Goal: Answer question/provide support: Share knowledge or assist other users

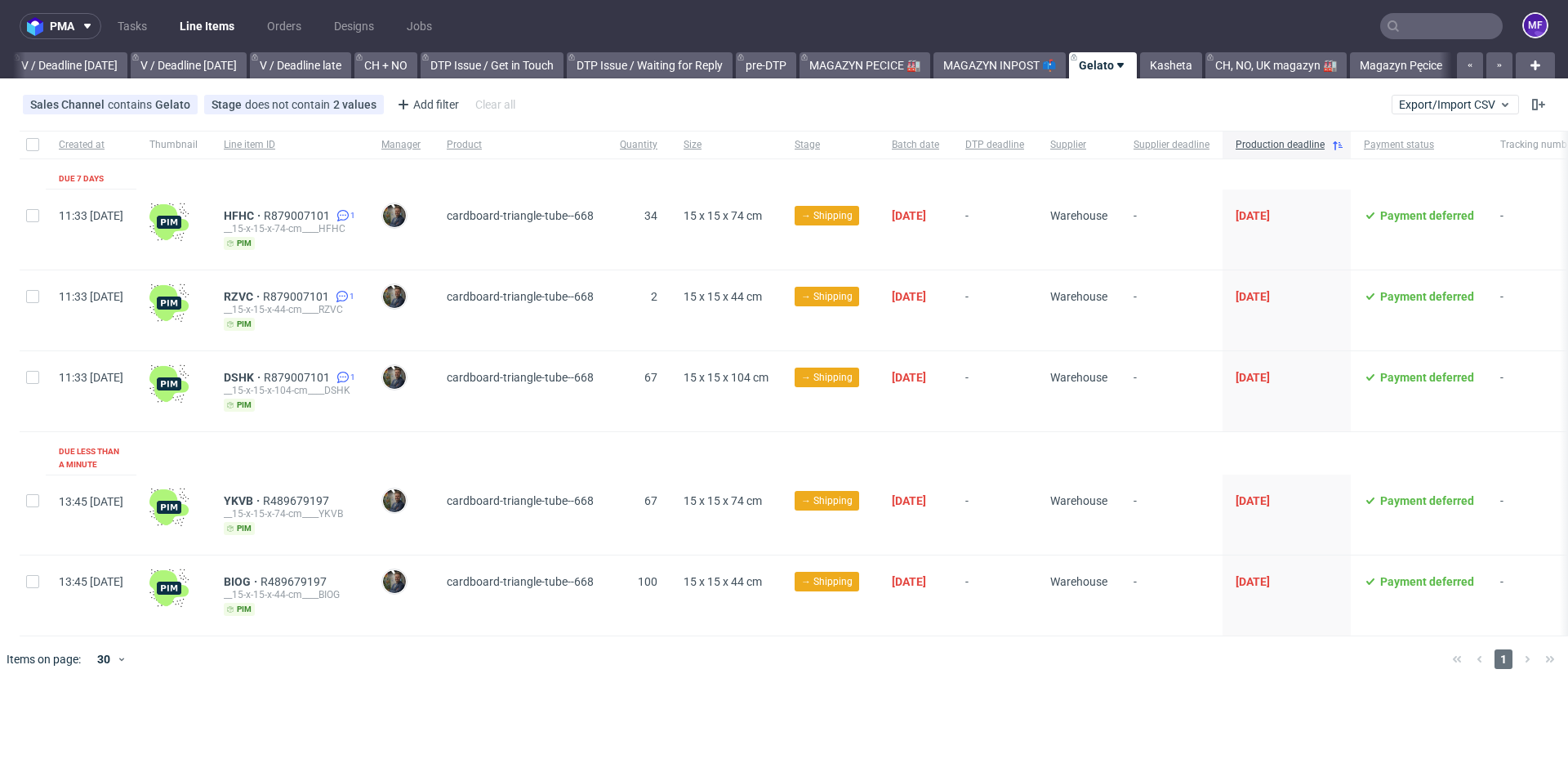
click at [1428, 31] on input "text" at bounding box center [1441, 26] width 122 height 26
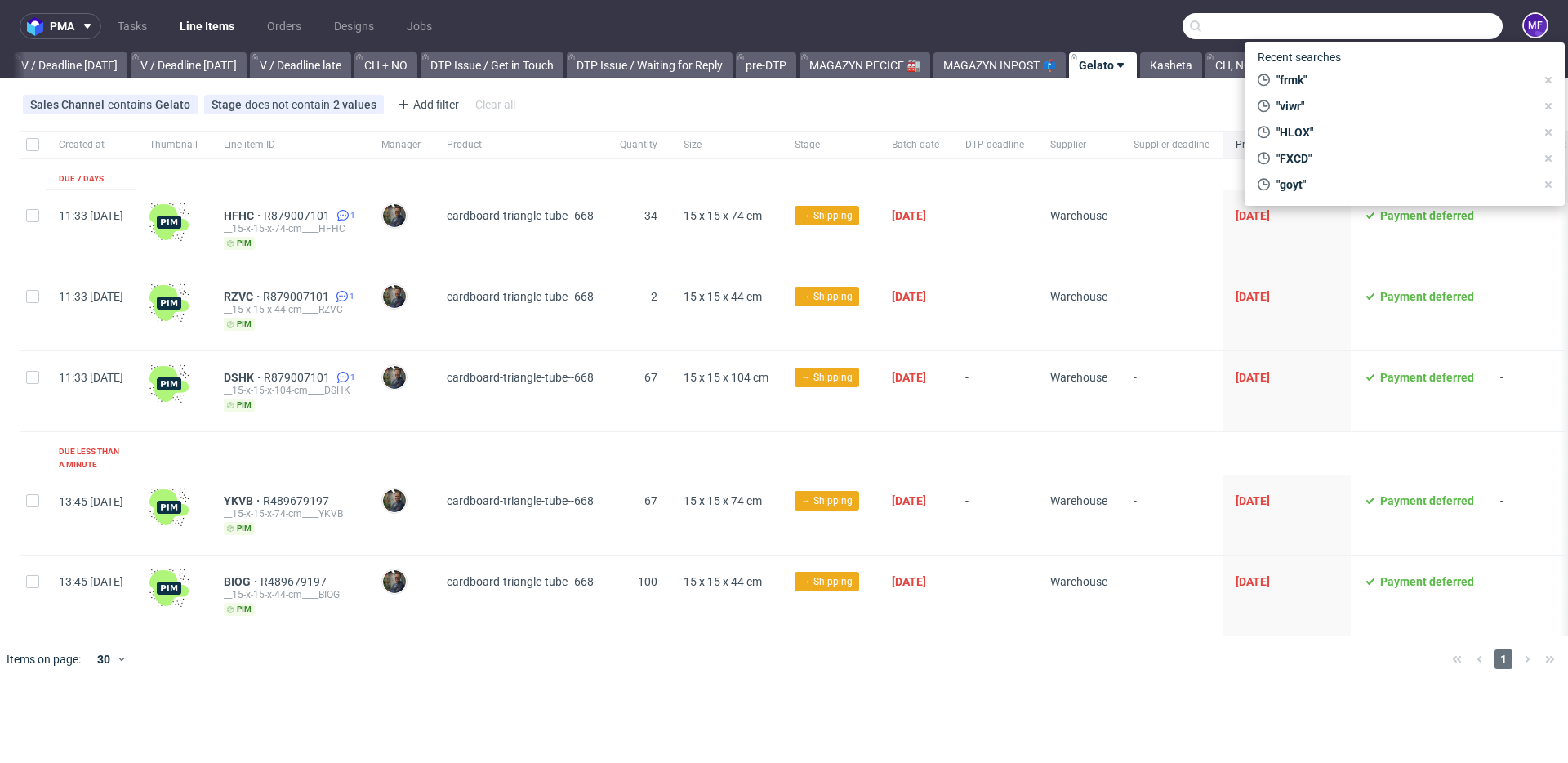
scroll to position [0, 2049]
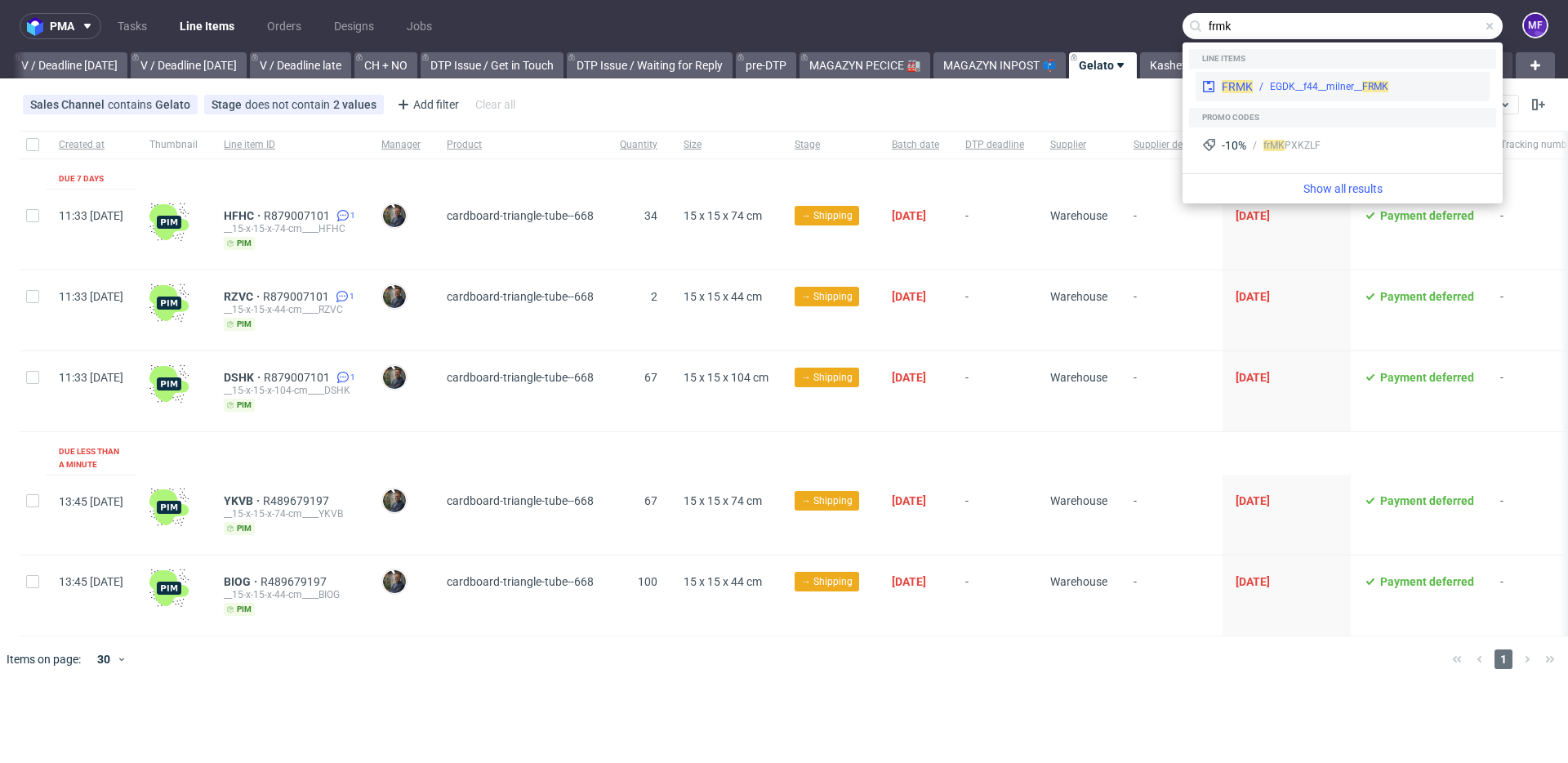
type input "frmk"
click at [1356, 80] on div "EGDK__f44__milner__ FRMK" at bounding box center [1328, 87] width 118 height 15
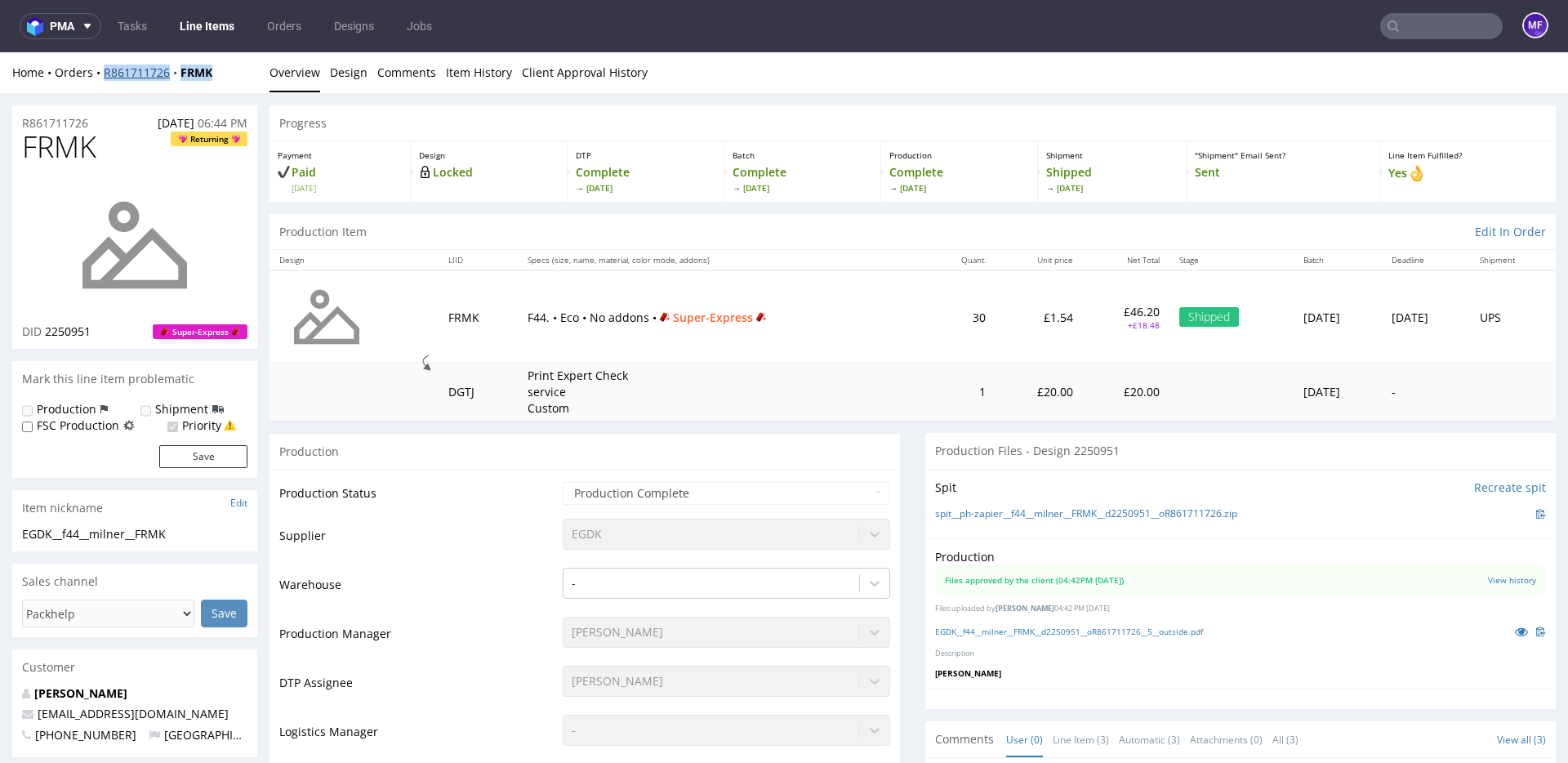
drag, startPoint x: 220, startPoint y: 77, endPoint x: 105, endPoint y: 79, distance: 115.0
click at [105, 79] on div "Home Orders R861711726 FRMK" at bounding box center [135, 73] width 245 height 17
copy div "R861711726 FRMK"
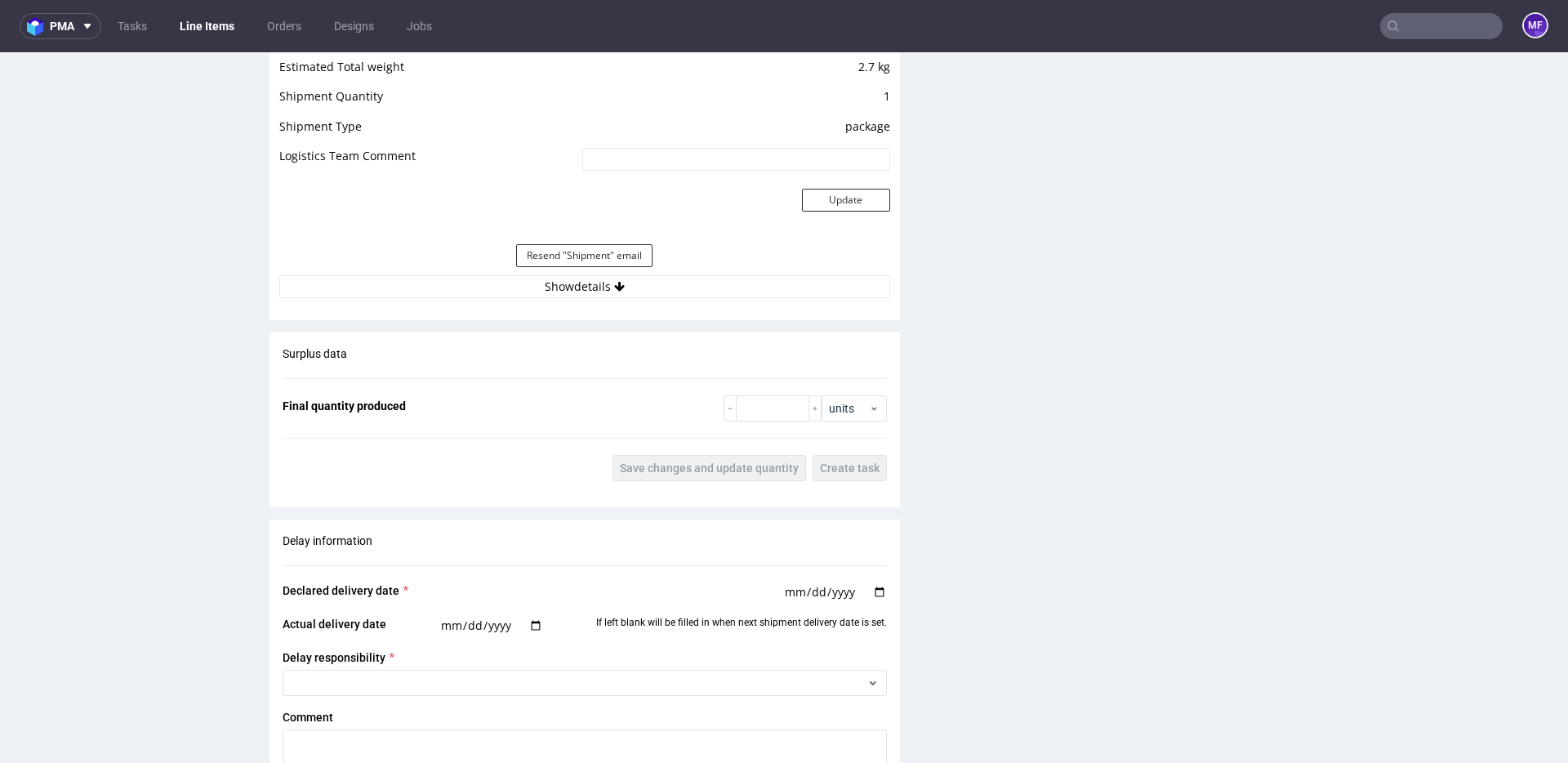
scroll to position [1794, 0]
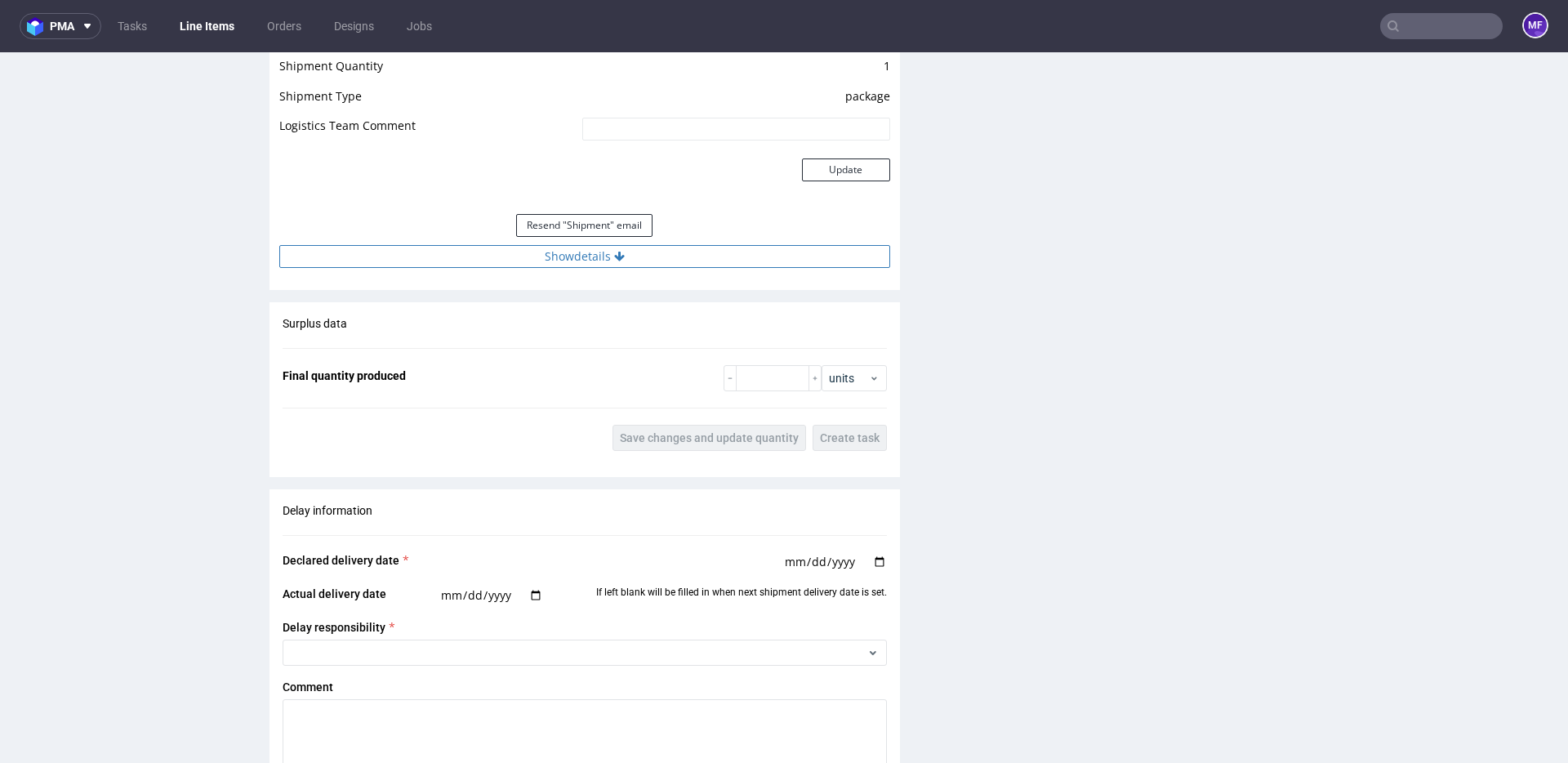
click at [579, 251] on button "Show details" at bounding box center [584, 256] width 611 height 23
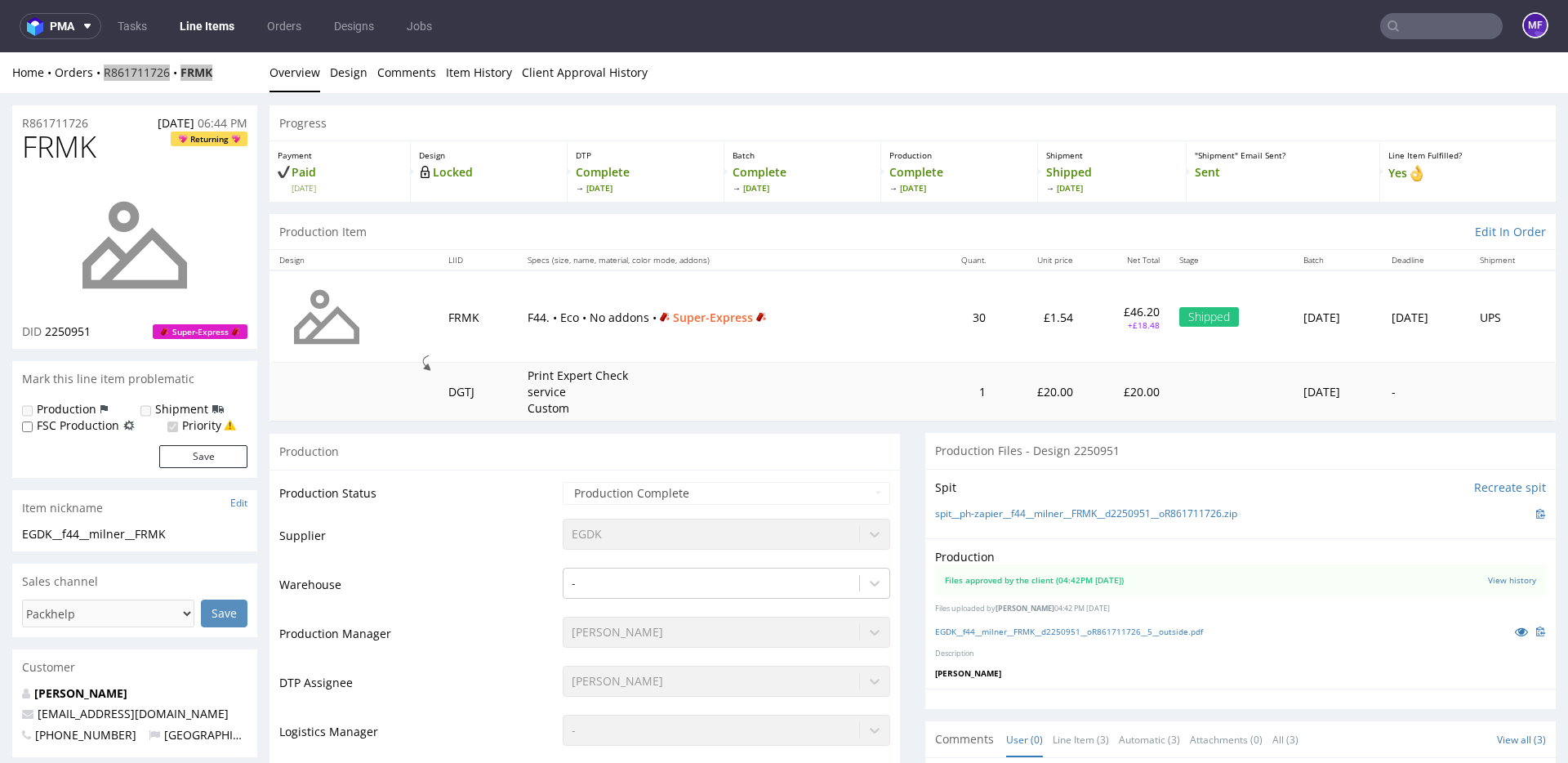
scroll to position [4, 0]
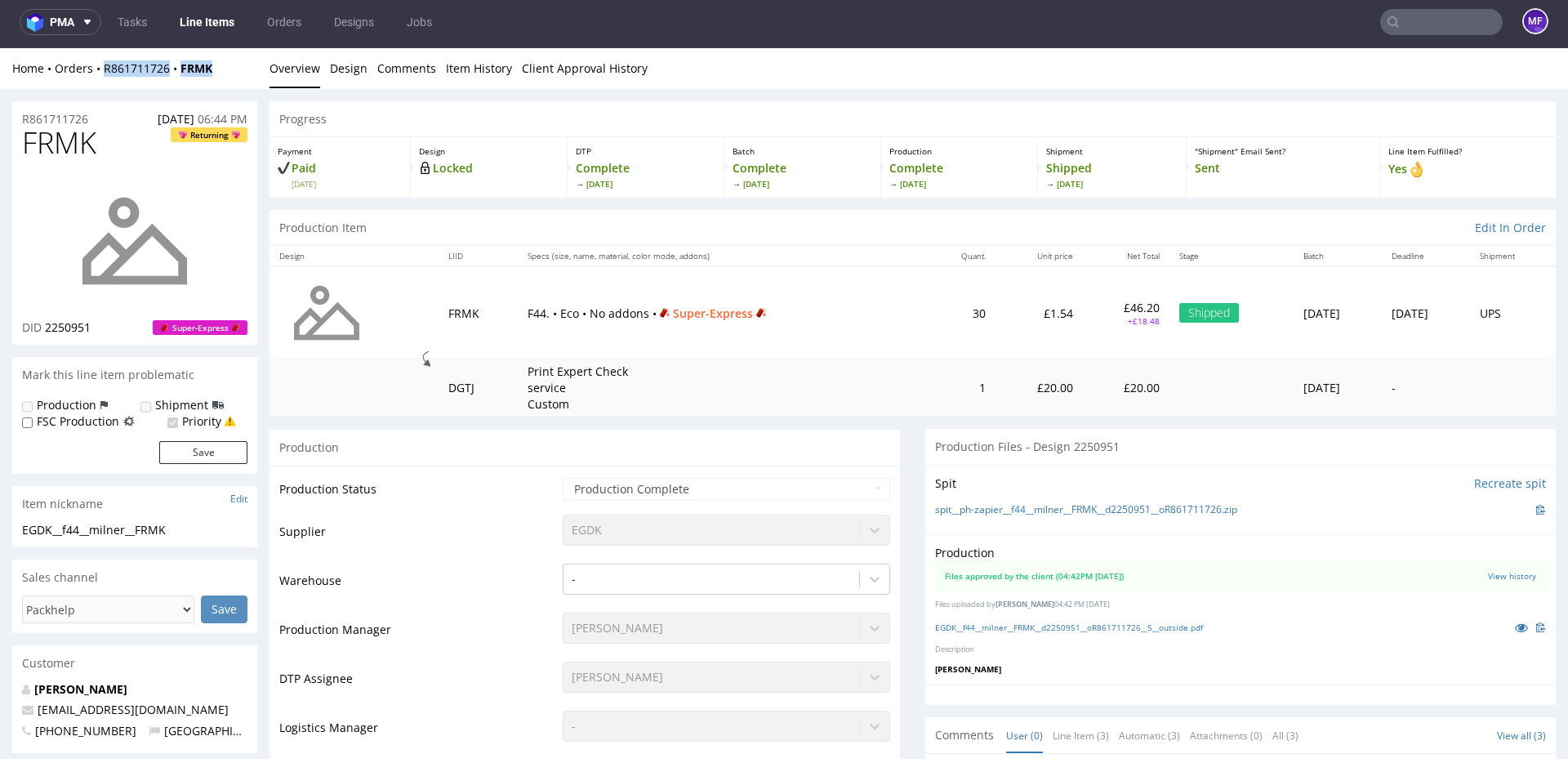
click at [204, 25] on link "Line Items" at bounding box center [206, 22] width 74 height 26
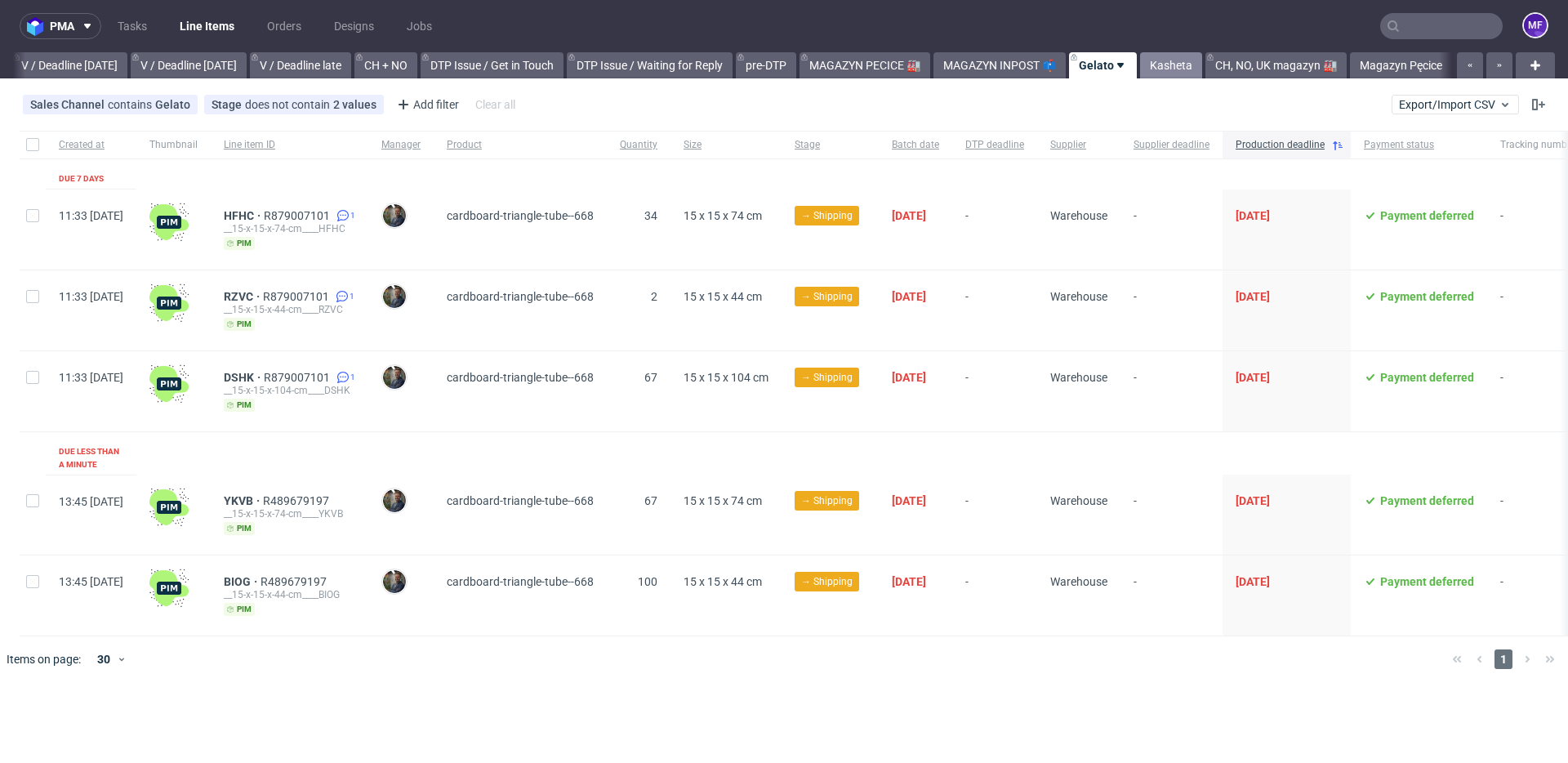
scroll to position [0, 2049]
click at [1163, 64] on link "Kasheta" at bounding box center [1171, 66] width 62 height 26
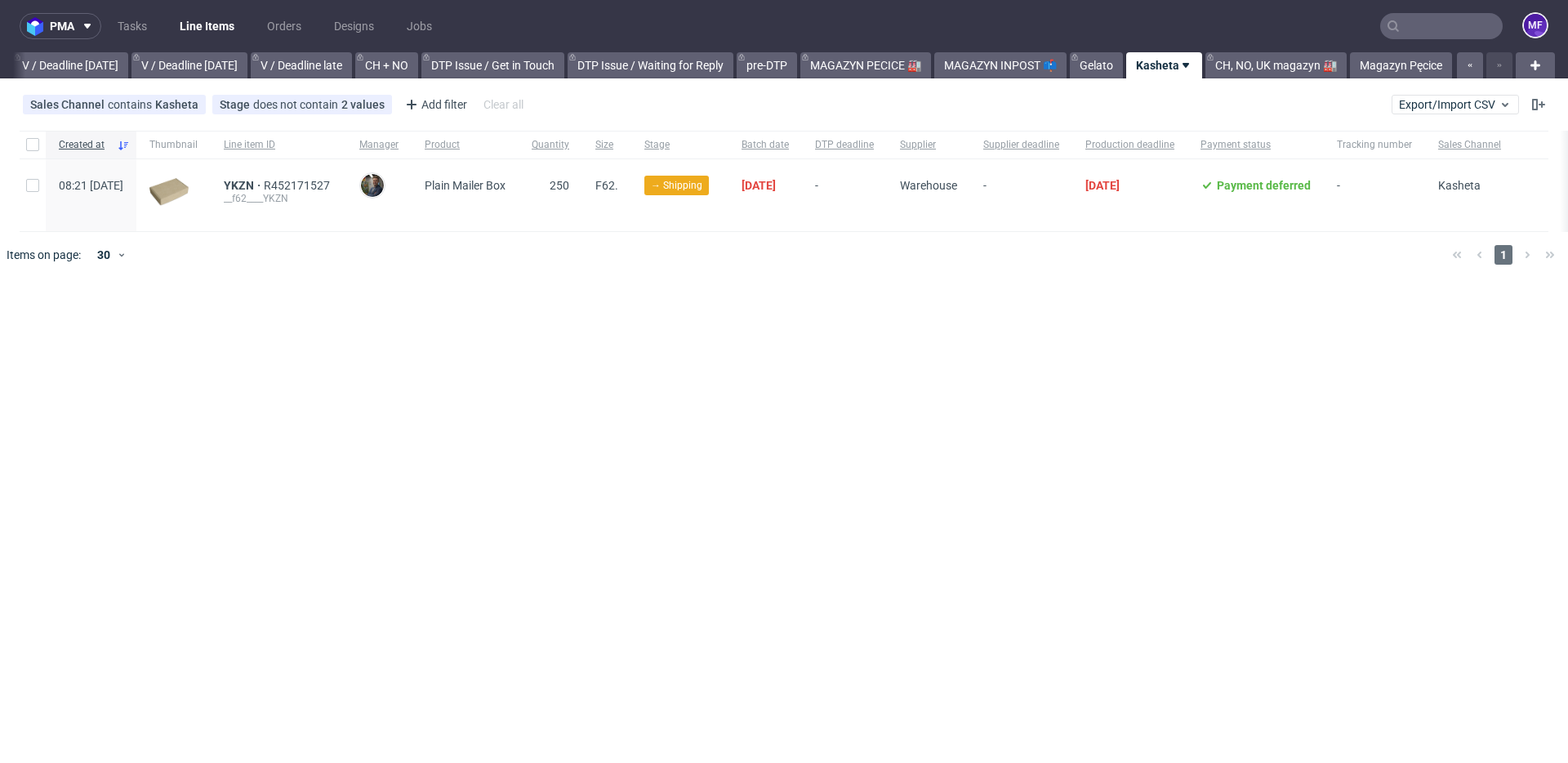
click at [1000, 256] on div at bounding box center [808, 255] width 1263 height 46
click at [374, 279] on div "Created at Thumbnail Line item ID Manager Product Quantity Size Stage Batch dat…" at bounding box center [784, 204] width 1568 height 160
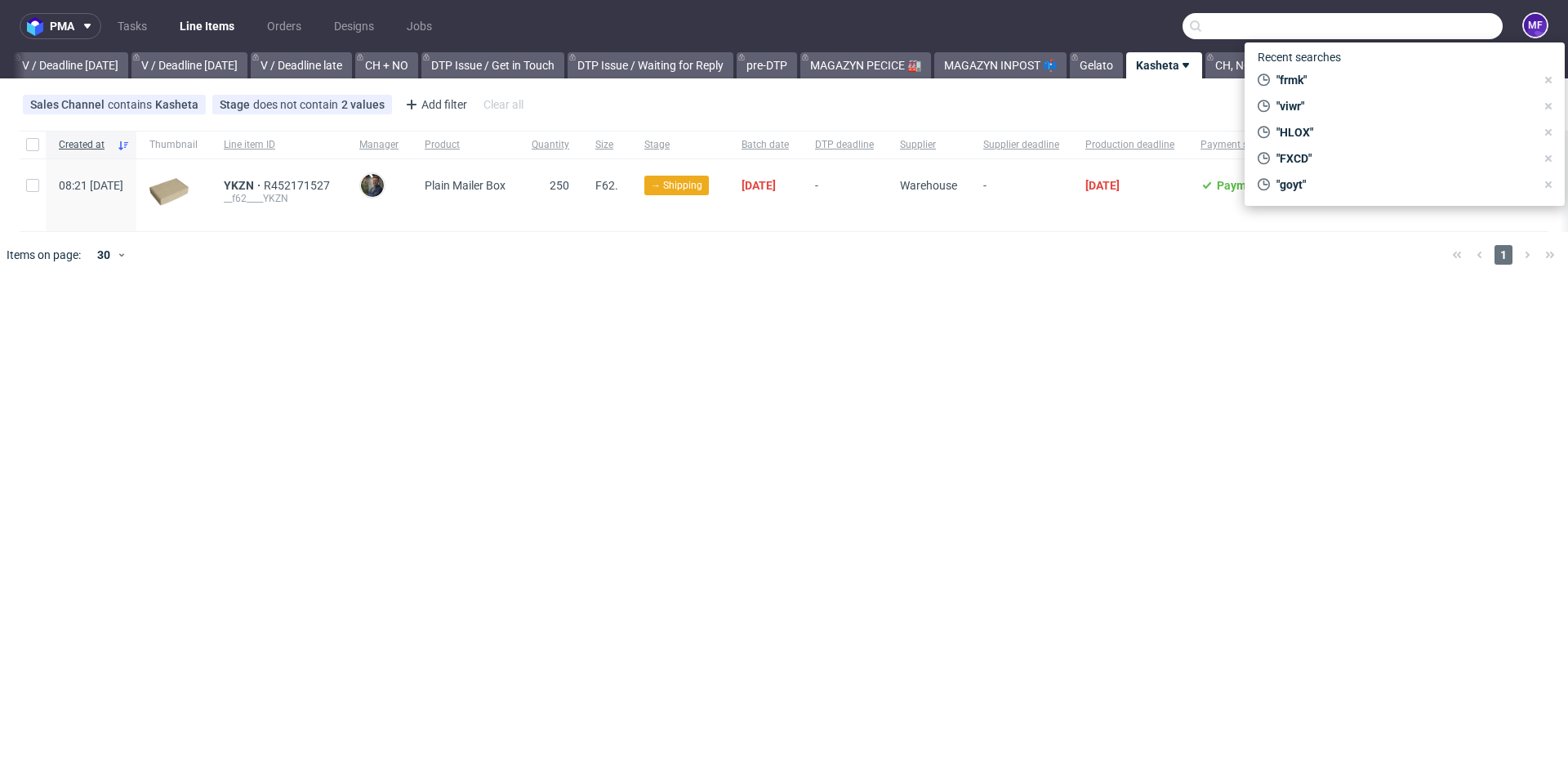
click at [1432, 35] on input "text" at bounding box center [1342, 26] width 320 height 26
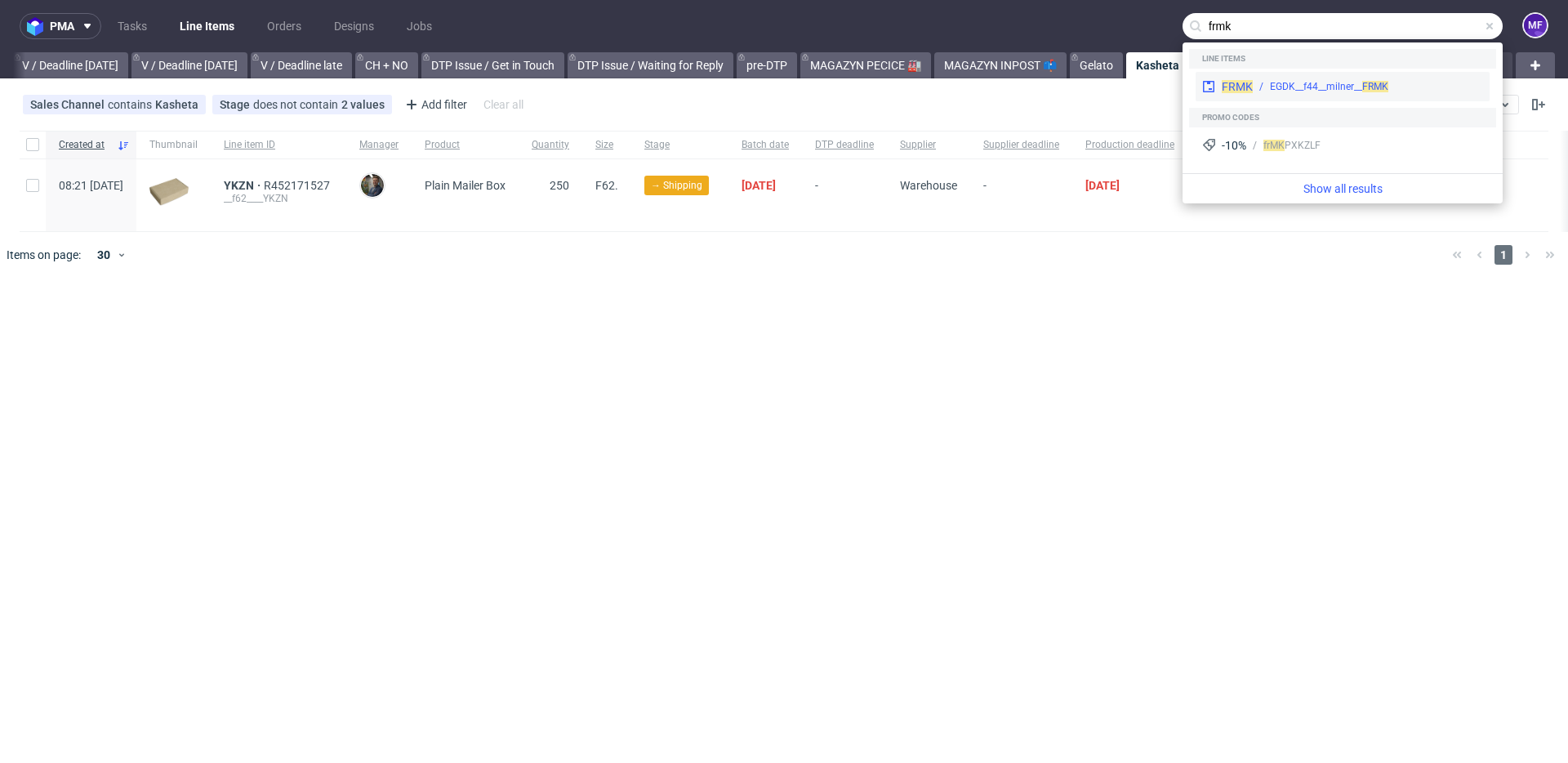
type input "frmk"
click at [1356, 88] on div "EGDK__f44__milner__ FRMK" at bounding box center [1328, 87] width 118 height 15
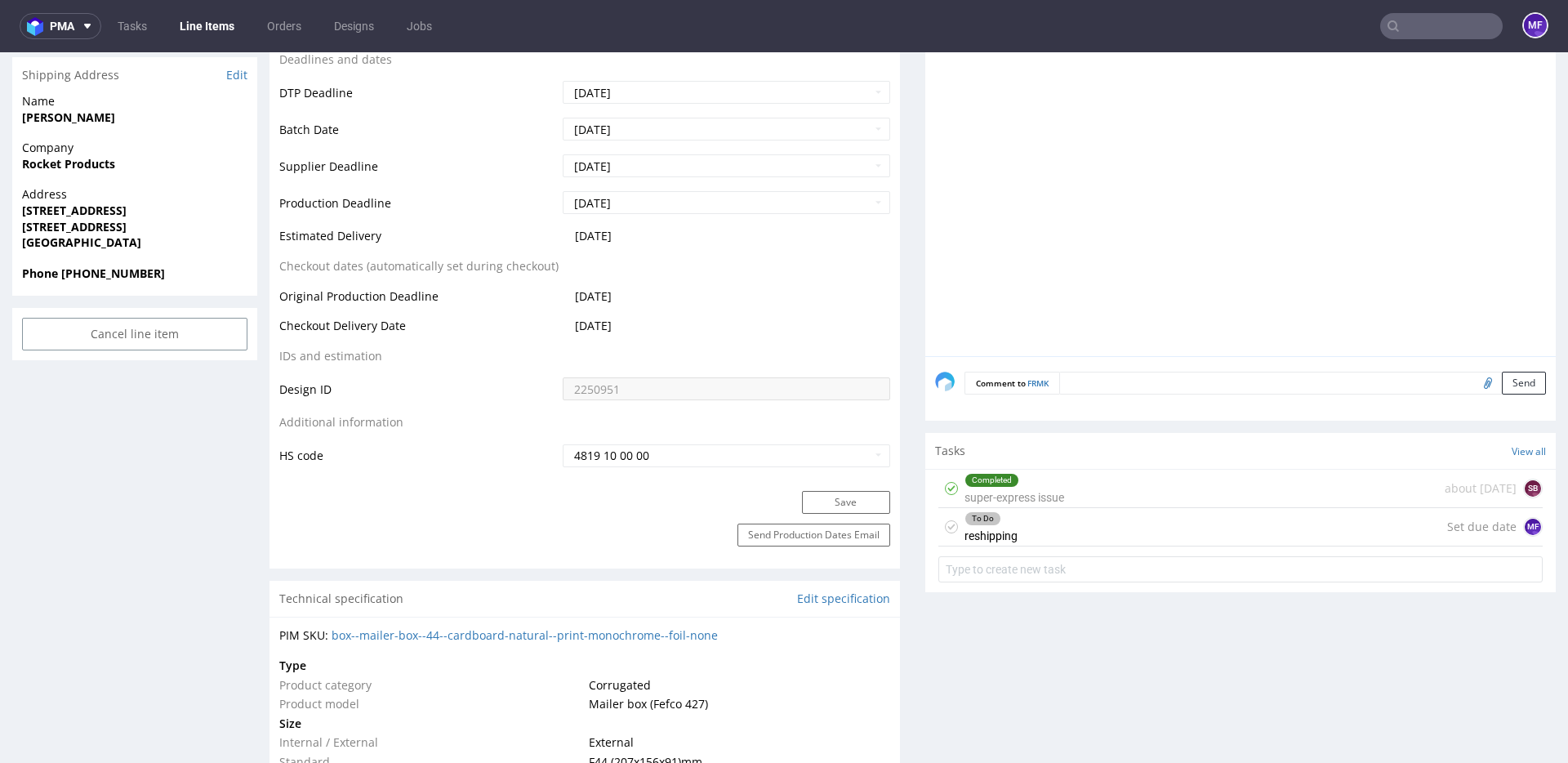
scroll to position [718, 0]
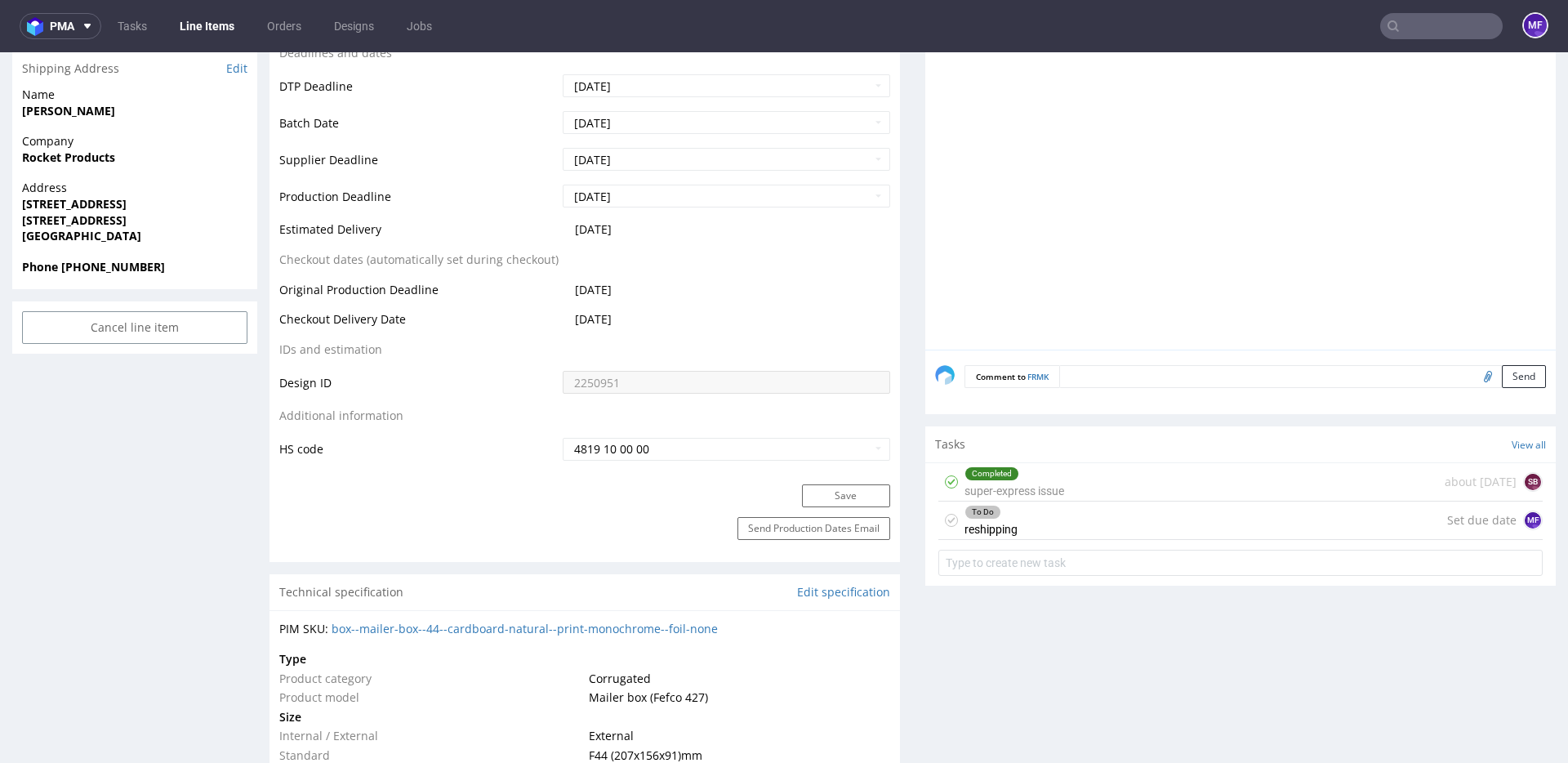
click at [1088, 514] on div "To Do reshipping Set due date MF" at bounding box center [1240, 521] width 604 height 38
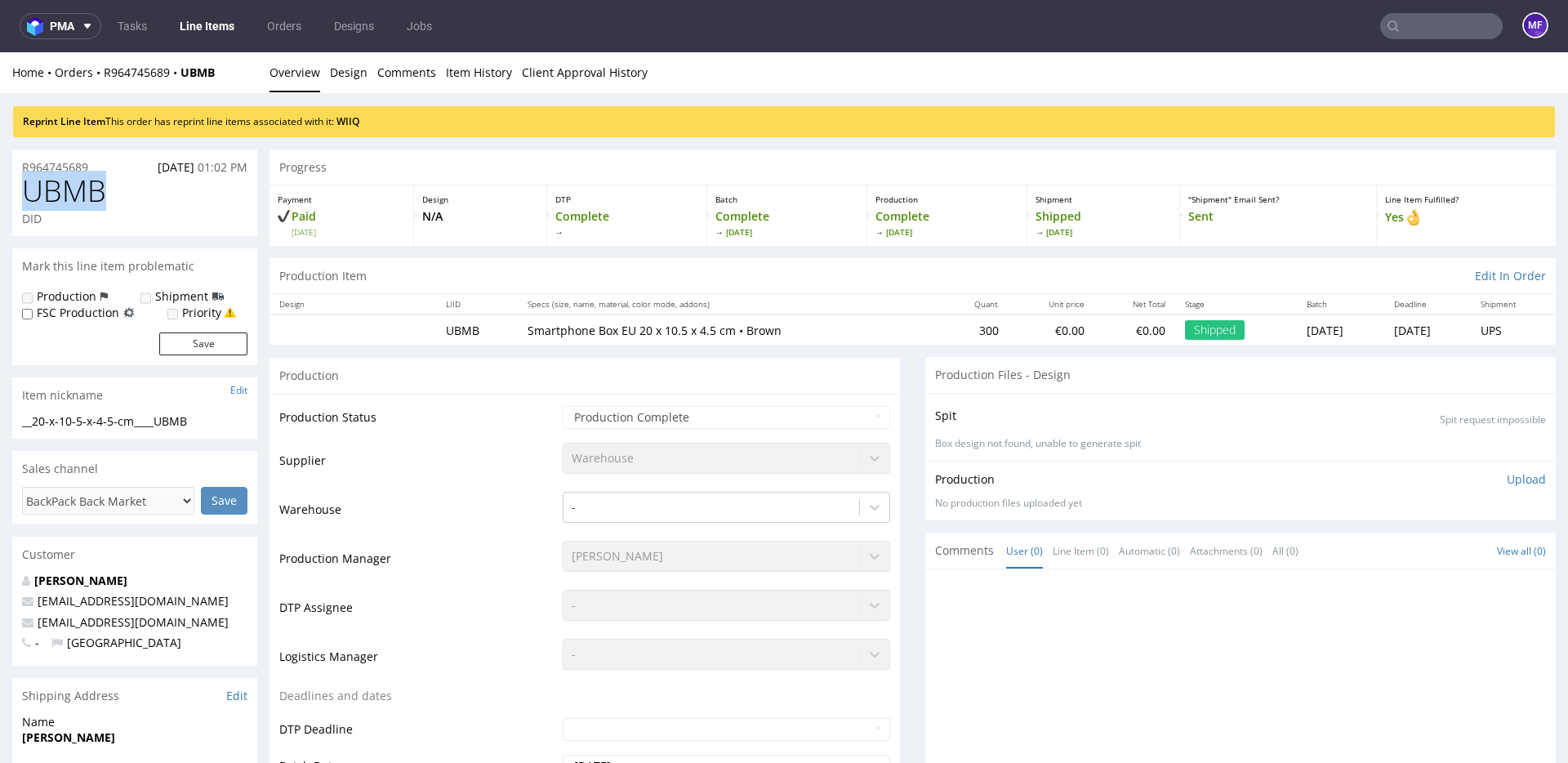
drag, startPoint x: 122, startPoint y: 193, endPoint x: 23, endPoint y: 196, distance: 99.0
click at [23, 196] on h1 "UBMB" at bounding box center [135, 191] width 226 height 32
copy span "UBMB"
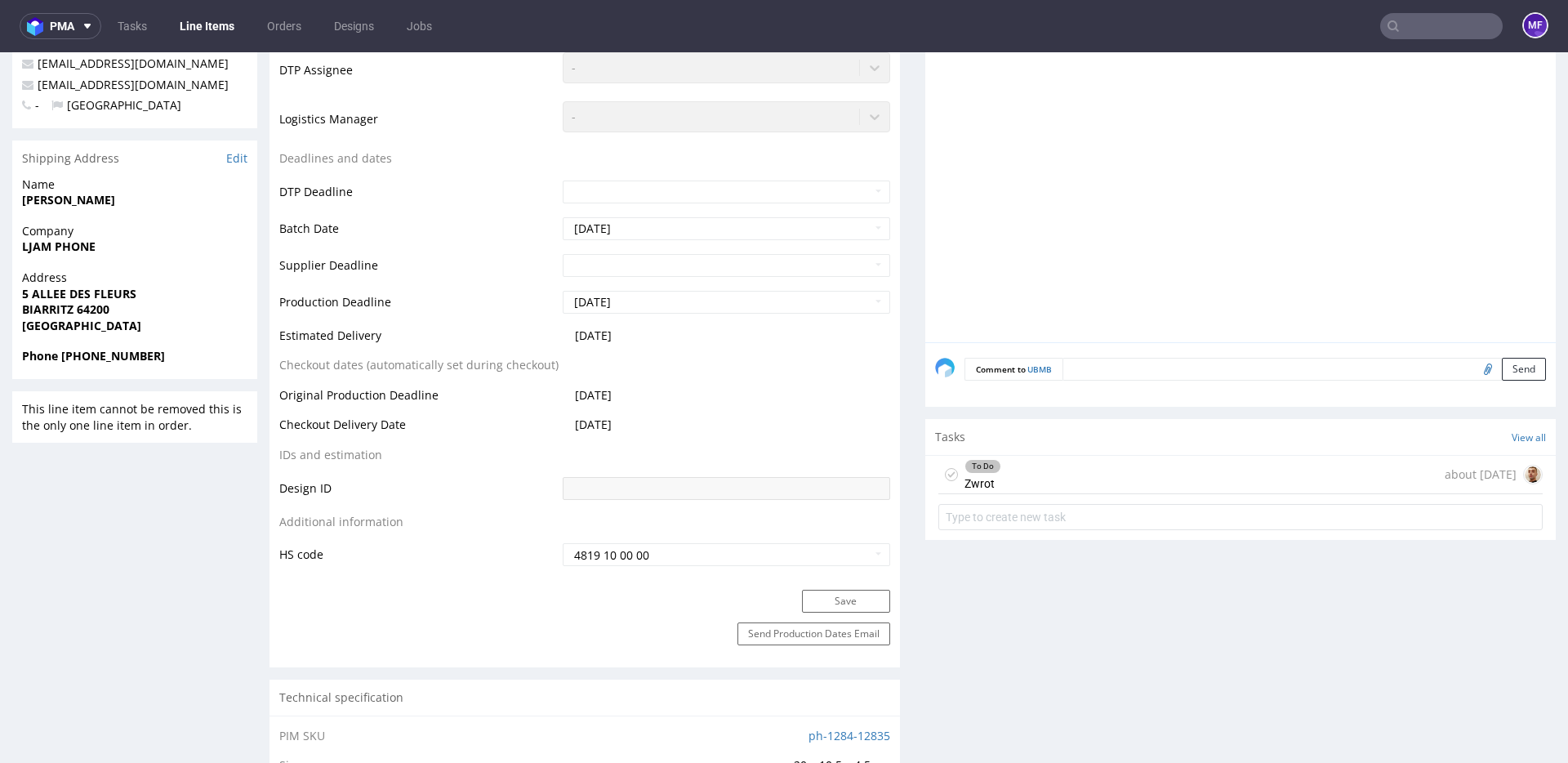
scroll to position [539, 0]
click at [1048, 480] on div "To Do Zwrot about [DATE]" at bounding box center [1240, 473] width 604 height 38
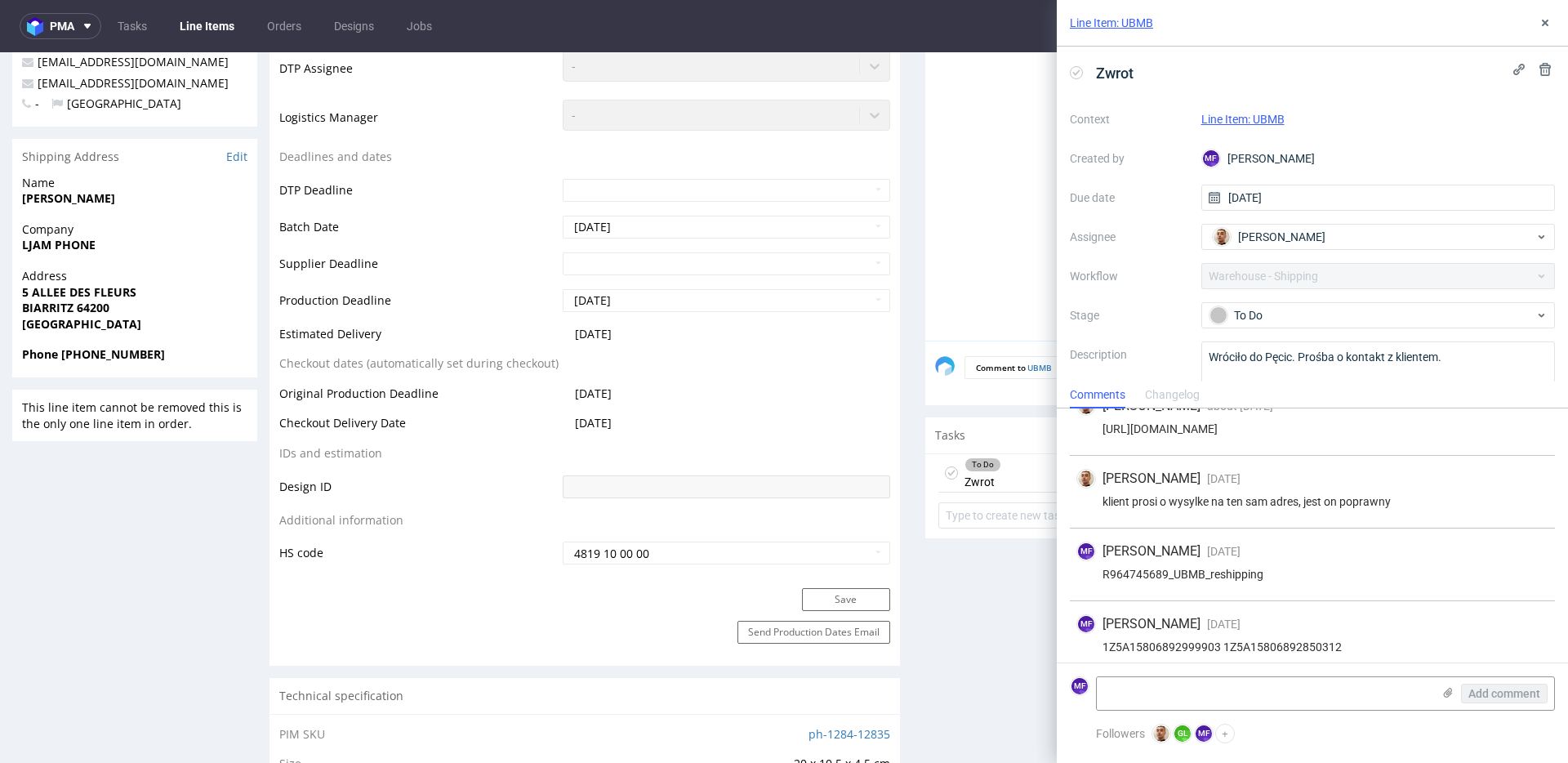
scroll to position [36, 0]
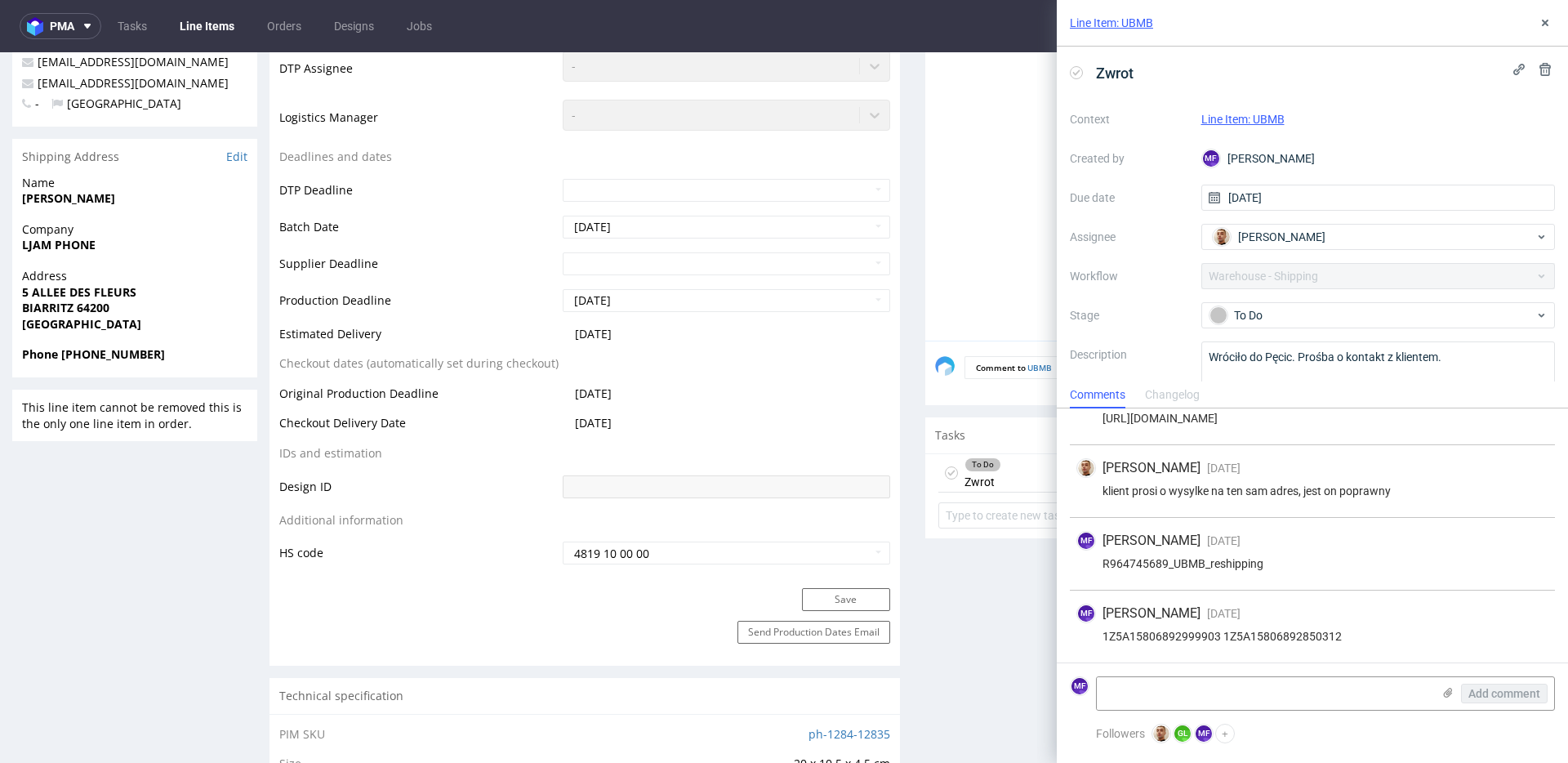
click at [1290, 568] on div "R964745689_UBMB_reshipping" at bounding box center [1312, 563] width 472 height 13
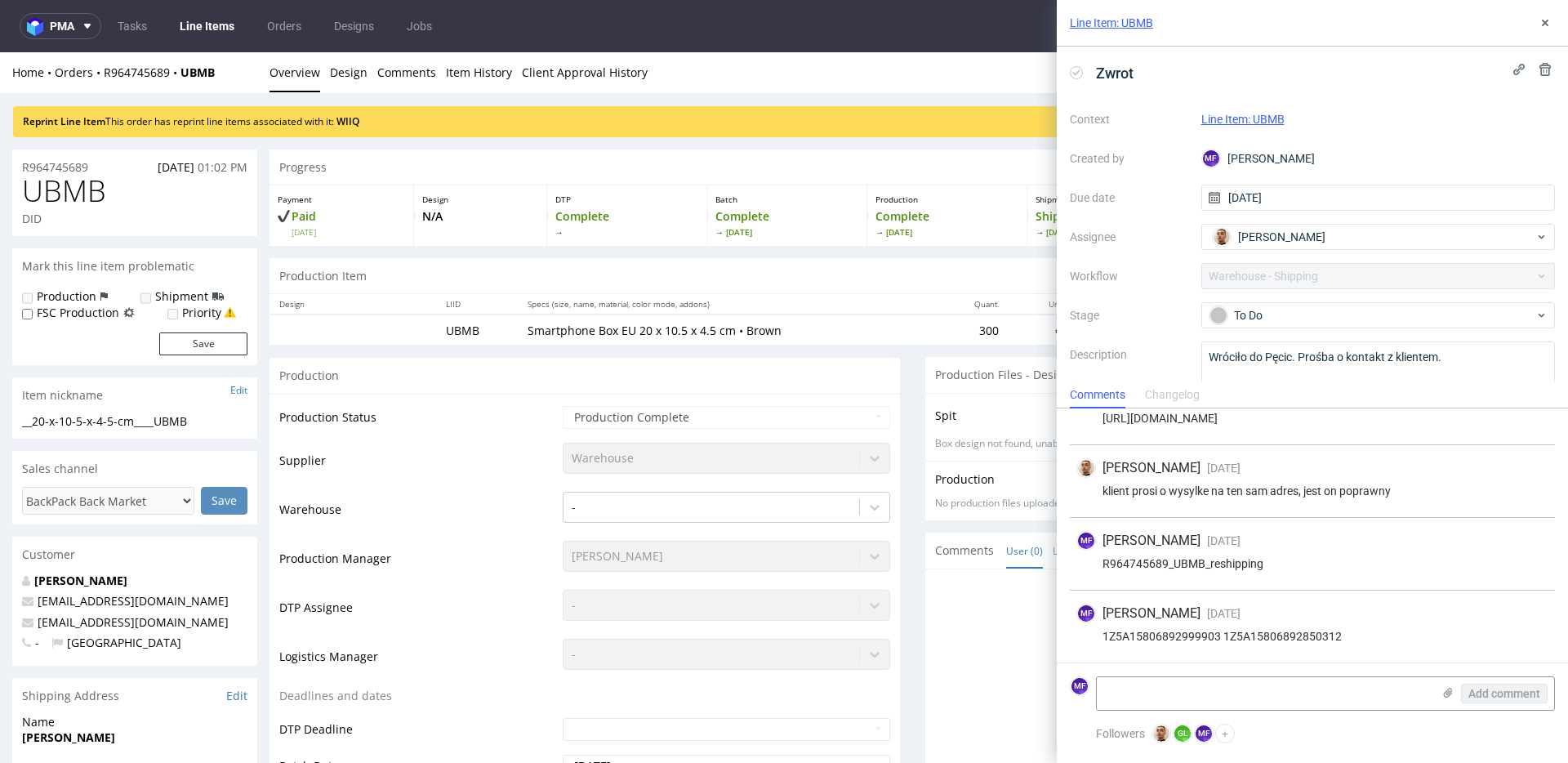
drag, startPoint x: 533, startPoint y: 354, endPoint x: 859, endPoint y: 196, distance: 362.3
click at [1347, 236] on div "[PERSON_NAME]" at bounding box center [1371, 237] width 326 height 26
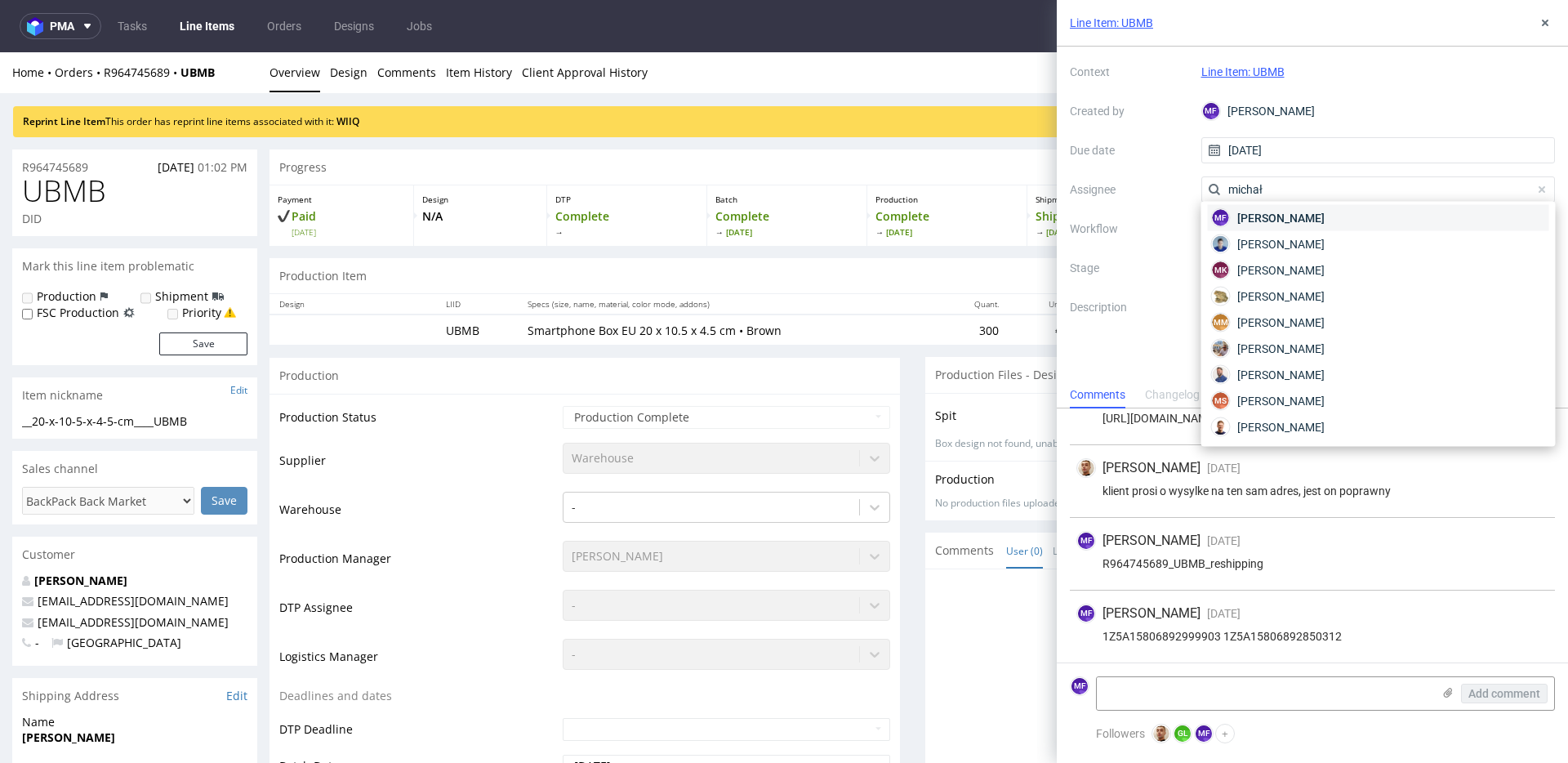
scroll to position [52, 0]
type input "michał"
click at [1342, 214] on div "MF [PERSON_NAME]" at bounding box center [1378, 218] width 341 height 26
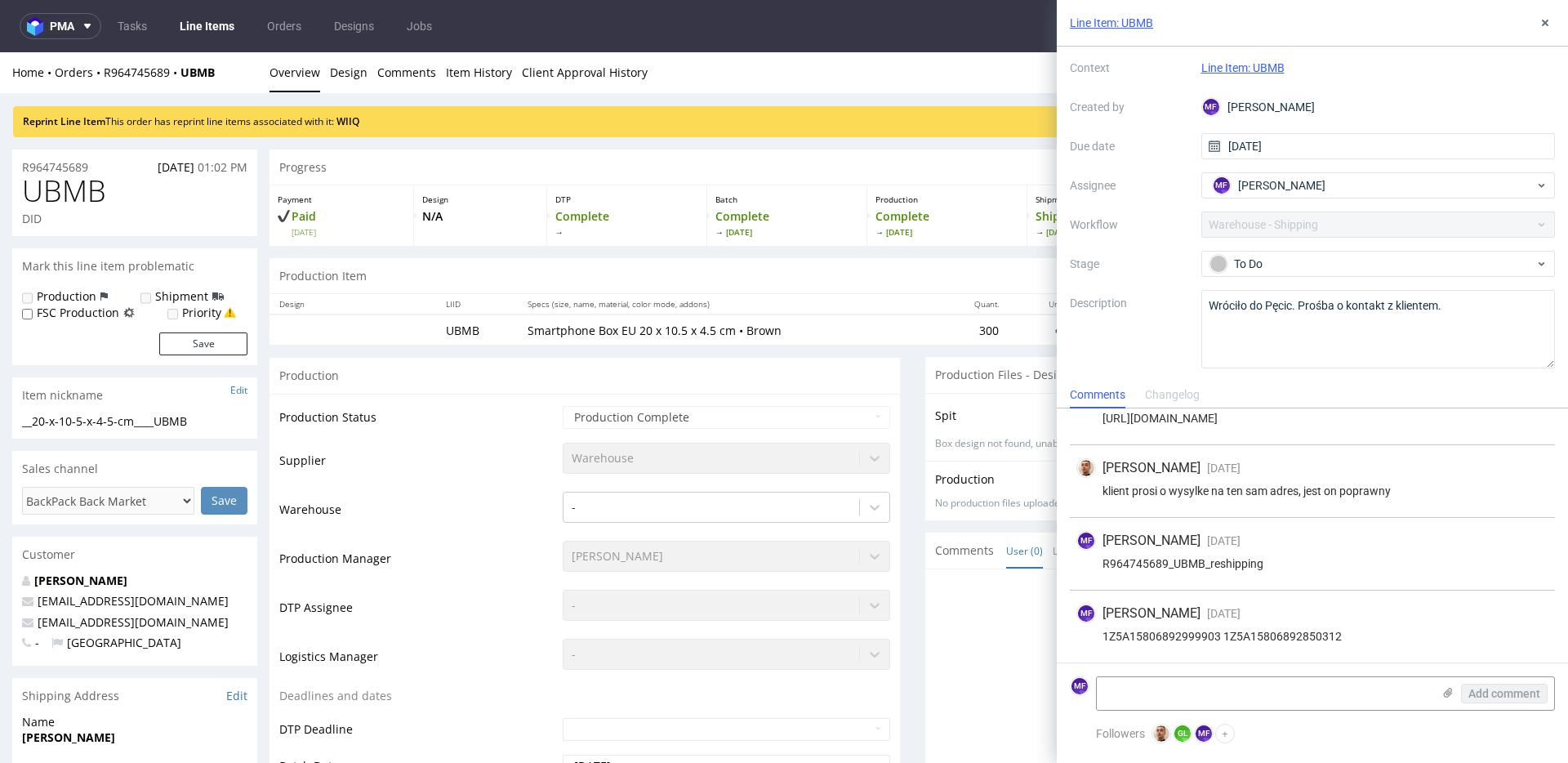
click at [709, 382] on div "Production" at bounding box center [584, 375] width 630 height 37
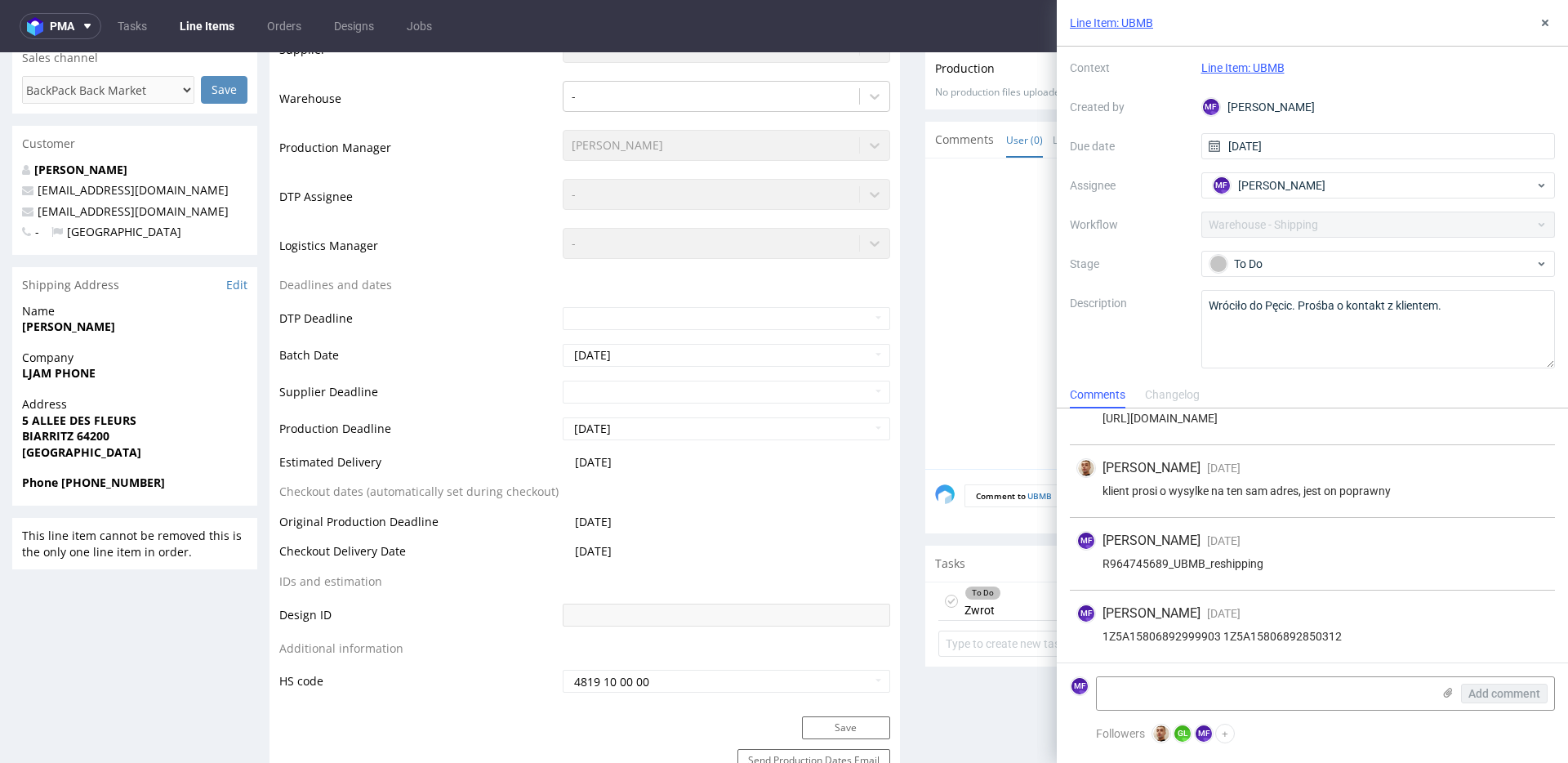
scroll to position [271, 0]
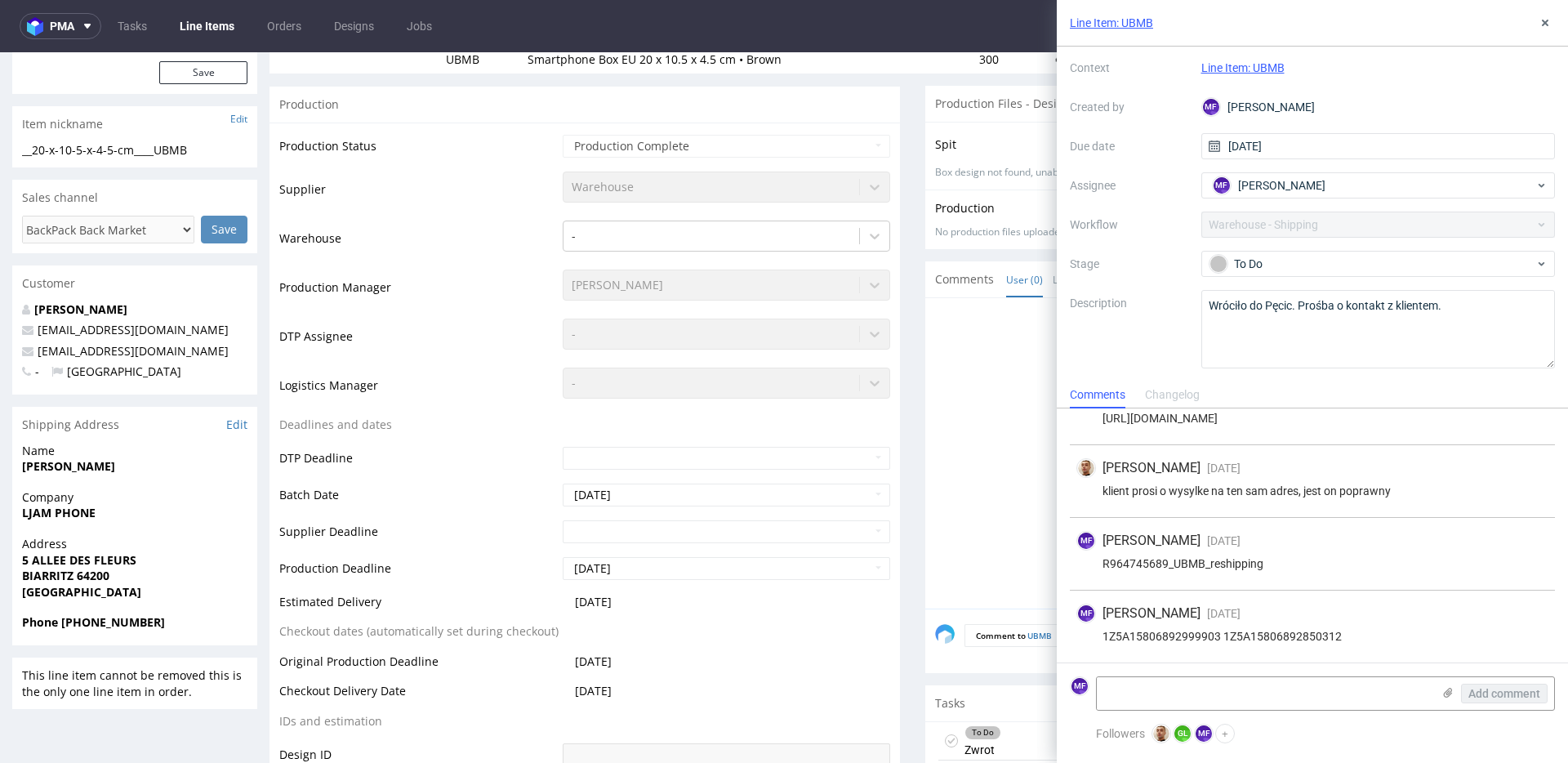
click at [122, 478] on div "Name [PERSON_NAME]" at bounding box center [135, 466] width 245 height 46
drag, startPoint x: 118, startPoint y: 464, endPoint x: 21, endPoint y: 468, distance: 97.1
click at [21, 468] on div "Name [PERSON_NAME]" at bounding box center [135, 466] width 245 height 46
copy strong "[PERSON_NAME]"
drag, startPoint x: 92, startPoint y: 514, endPoint x: 14, endPoint y: 511, distance: 78.1
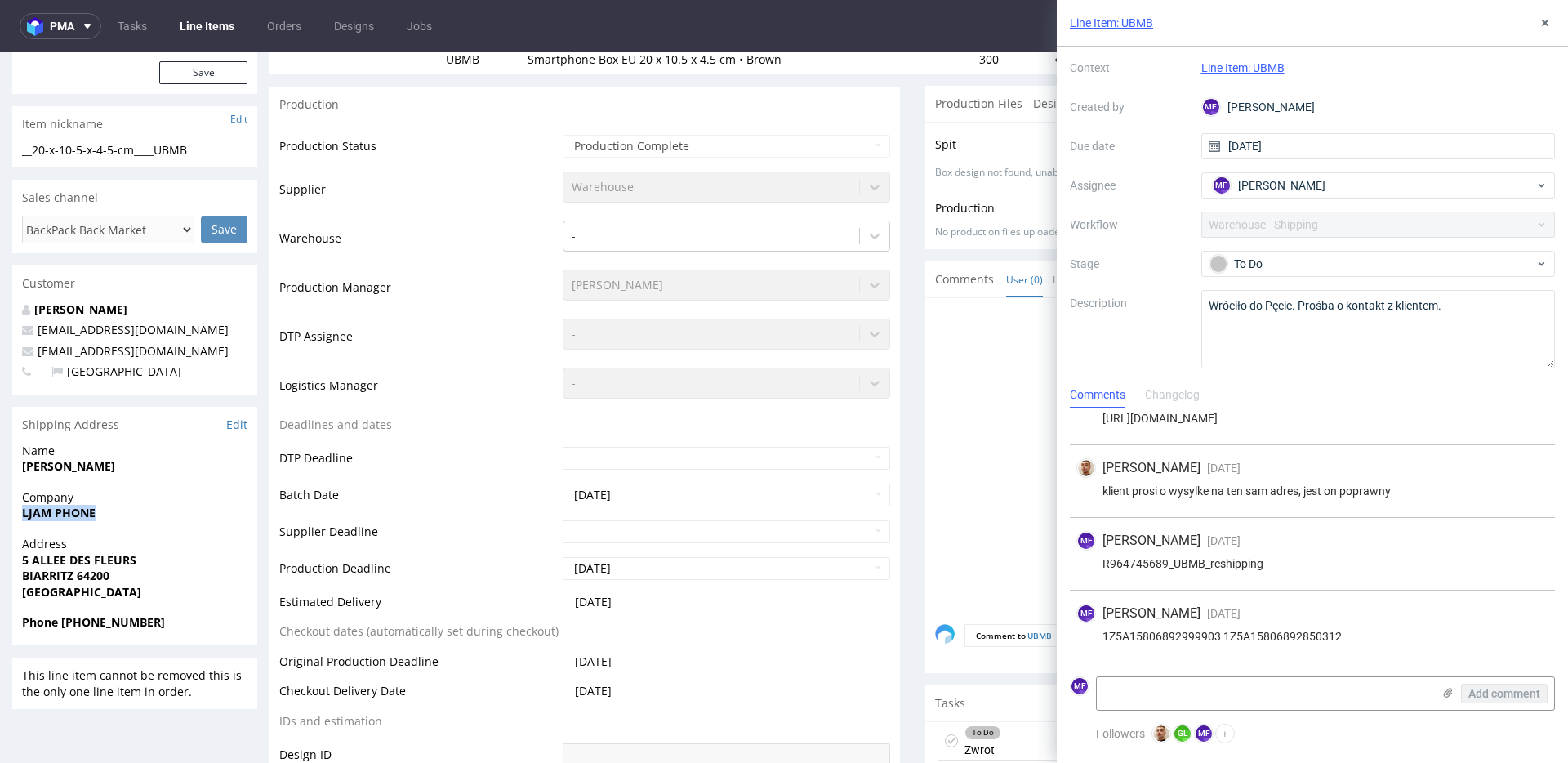
click at [14, 511] on div "Company LJAM PHONE" at bounding box center [135, 512] width 245 height 46
copy strong "LJAM PHONE"
drag, startPoint x: 148, startPoint y: 565, endPoint x: 24, endPoint y: 564, distance: 124.0
click at [24, 564] on span "5 ALLEE DES FLEURS" at bounding box center [135, 560] width 226 height 17
copy strong "5 ALLEE DES FLEURS"
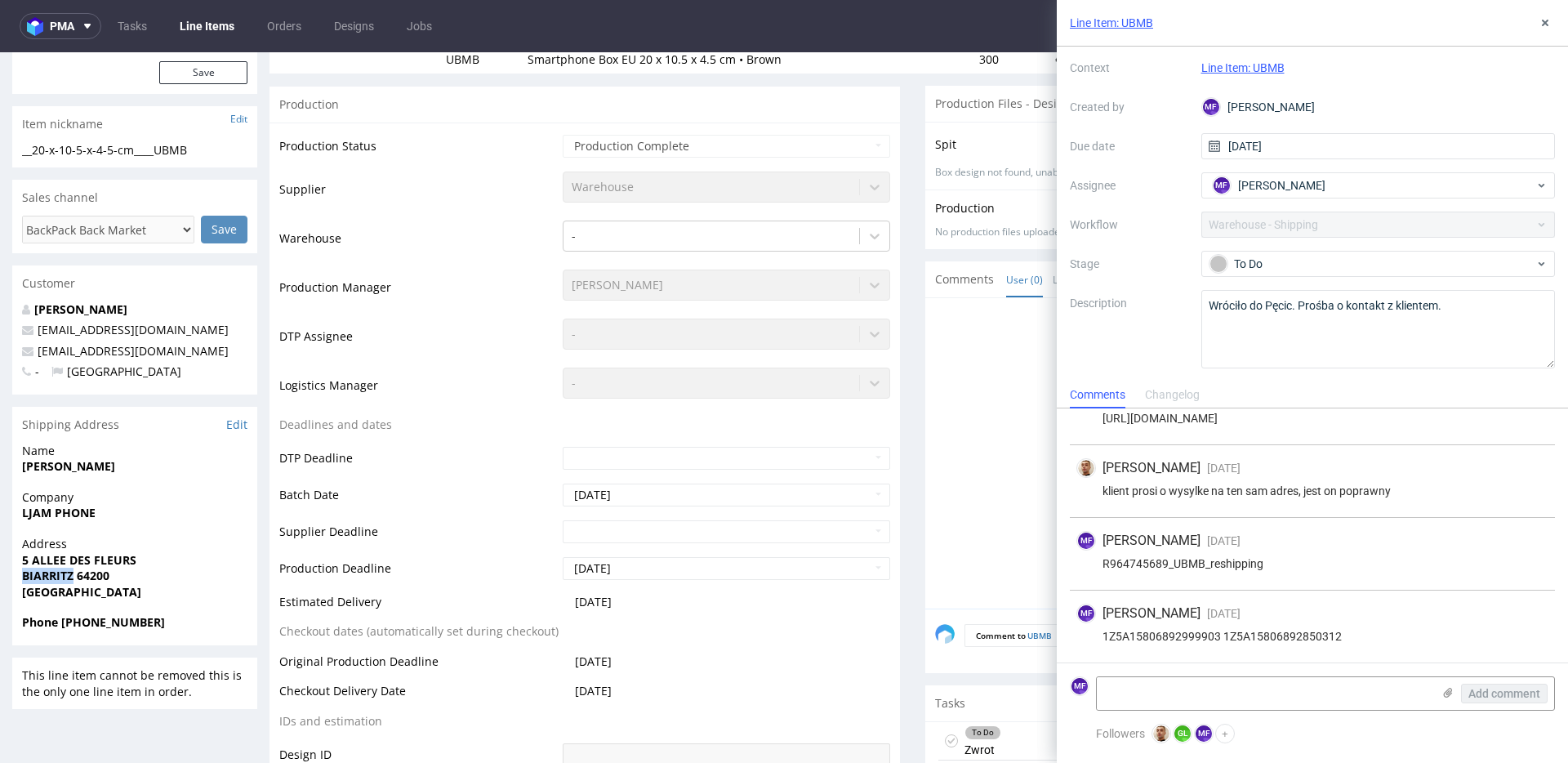
drag, startPoint x: 75, startPoint y: 576, endPoint x: 24, endPoint y: 578, distance: 51.0
click at [24, 578] on strong "BIARRITZ 64200" at bounding box center [66, 576] width 88 height 16
copy strong "BIARRITZ"
drag, startPoint x: 112, startPoint y: 579, endPoint x: 80, endPoint y: 578, distance: 32.0
click at [80, 578] on span "BIARRITZ 64200" at bounding box center [135, 576] width 226 height 17
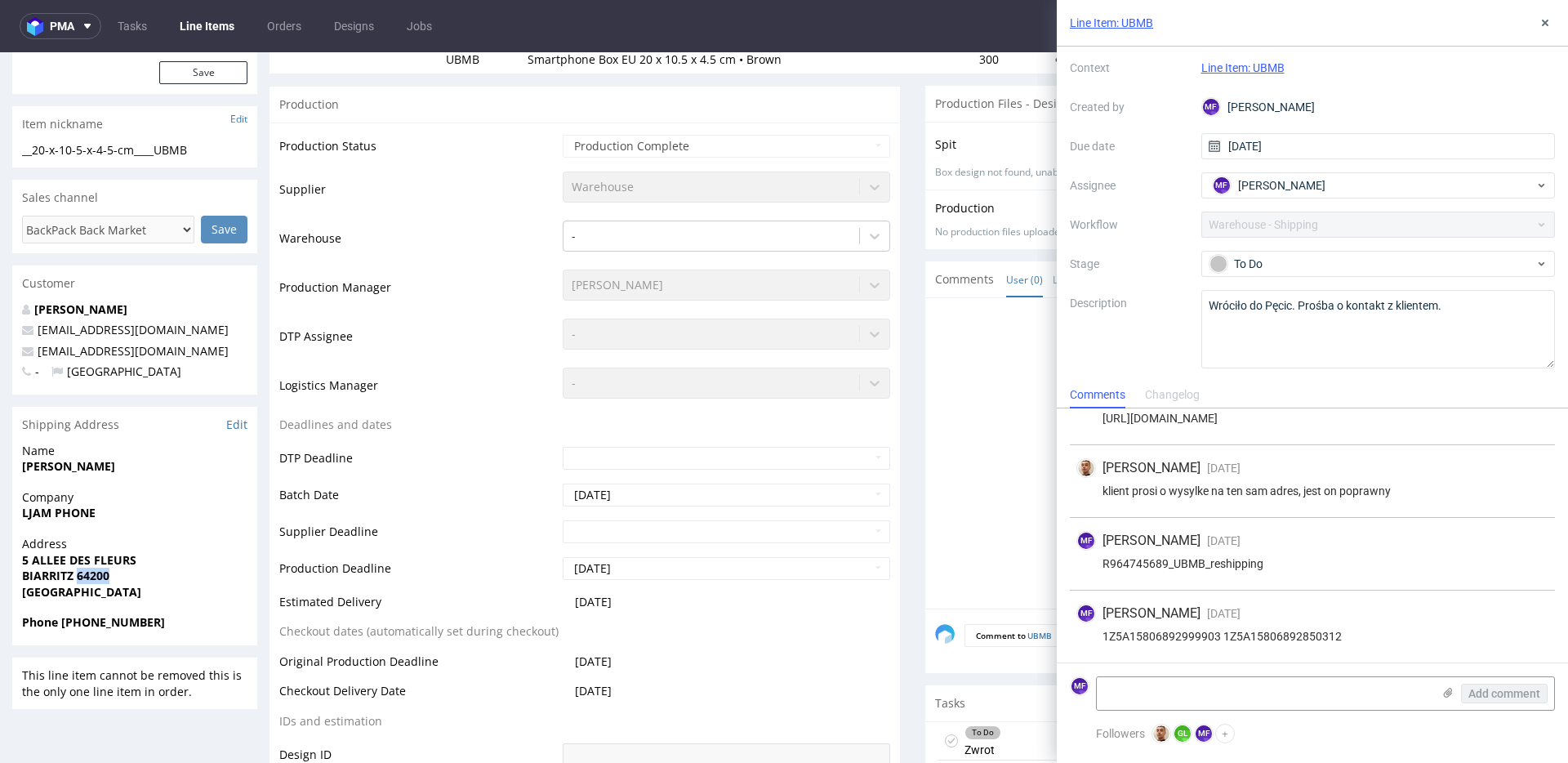
copy strong "64200"
drag, startPoint x: 163, startPoint y: 626, endPoint x: 62, endPoint y: 628, distance: 101.0
click at [62, 628] on span "Phone [PHONE_NUMBER]" at bounding box center [135, 622] width 226 height 17
copy strong "[PHONE_NUMBER]"
drag, startPoint x: 223, startPoint y: 354, endPoint x: 38, endPoint y: 354, distance: 185.0
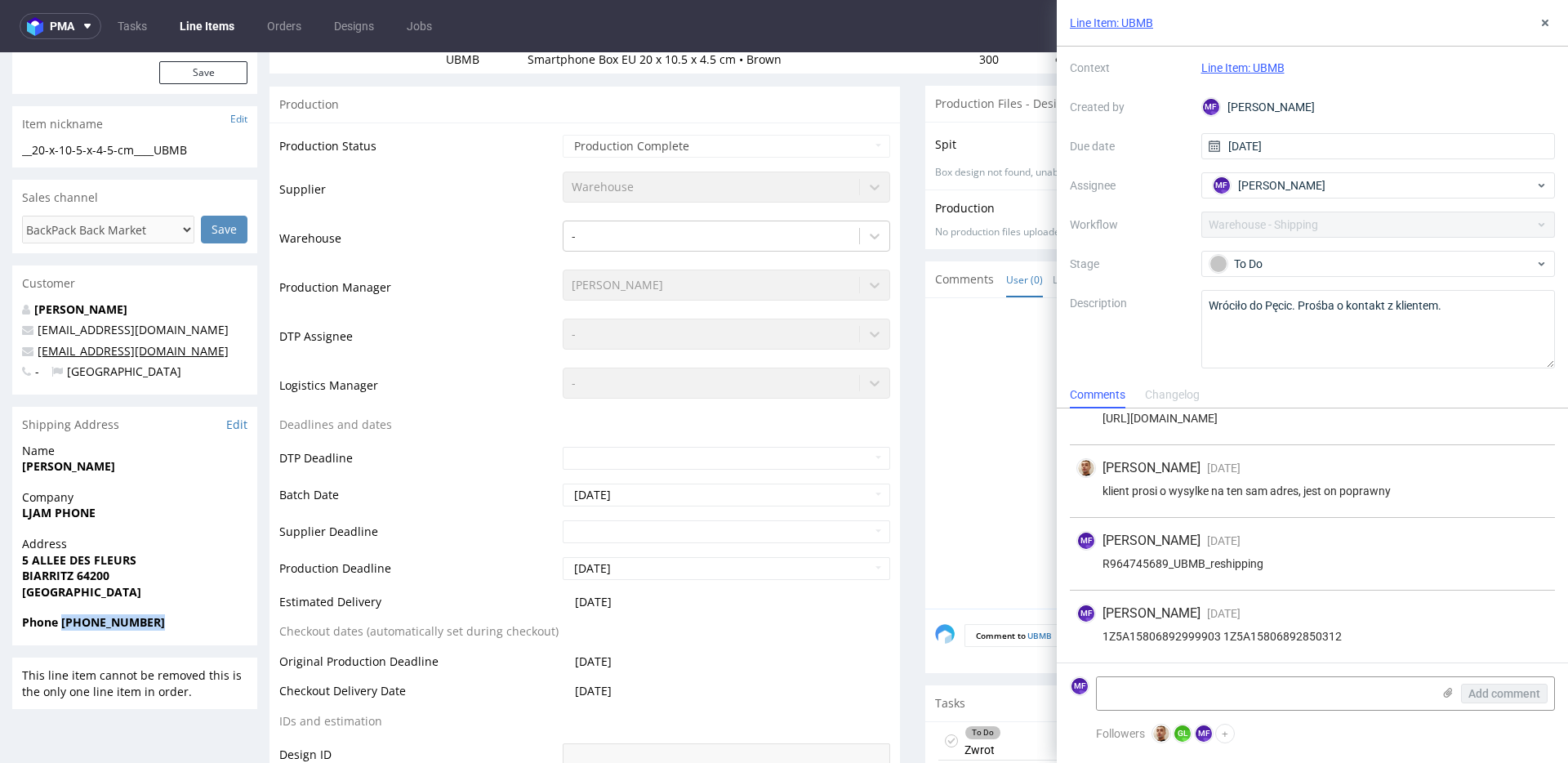
click at [38, 354] on p "[EMAIL_ADDRESS][DOMAIN_NAME]" at bounding box center [135, 351] width 226 height 17
copy link "[EMAIL_ADDRESS][DOMAIN_NAME]"
click at [1317, 607] on div "MF [PERSON_NAME] [DATE] [DATE] 11:28" at bounding box center [1312, 613] width 472 height 19
click at [1248, 684] on textarea at bounding box center [1264, 693] width 335 height 32
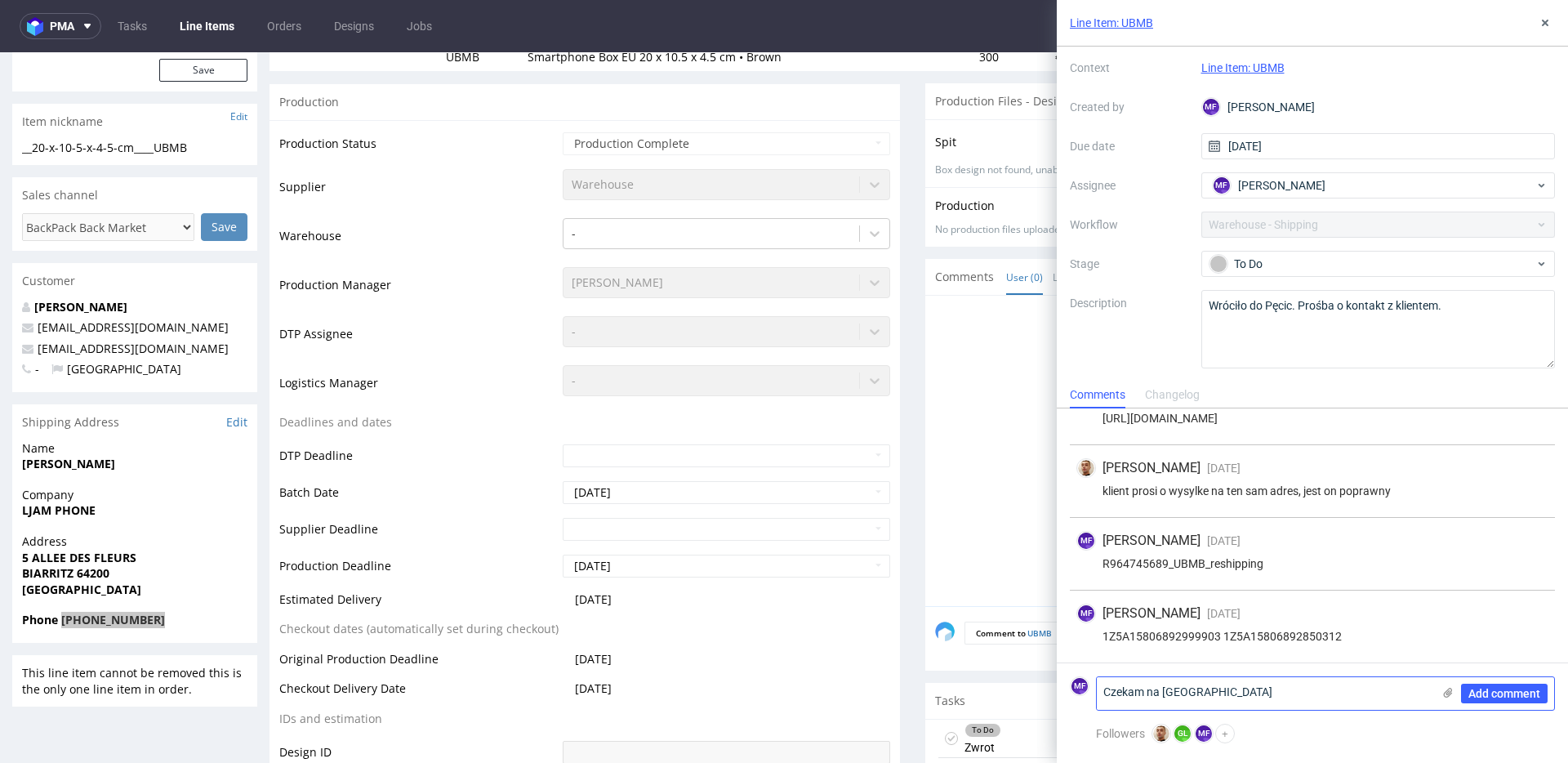
scroll to position [0, 0]
type textarea "Czekam na [GEOGRAPHIC_DATA]"
click at [1516, 699] on span "Add comment" at bounding box center [1504, 693] width 72 height 11
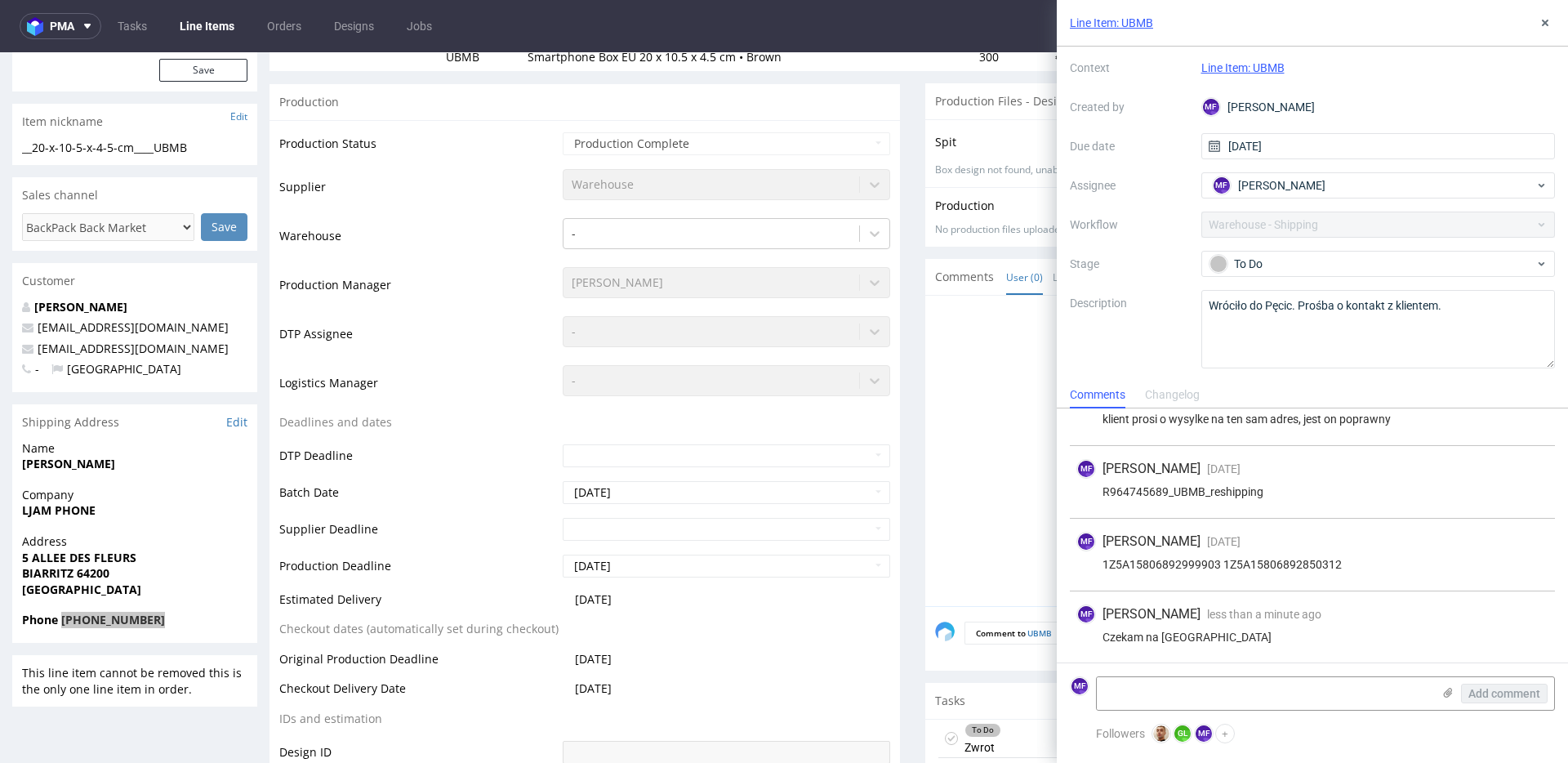
scroll to position [108, 0]
